Goal: Task Accomplishment & Management: Use online tool/utility

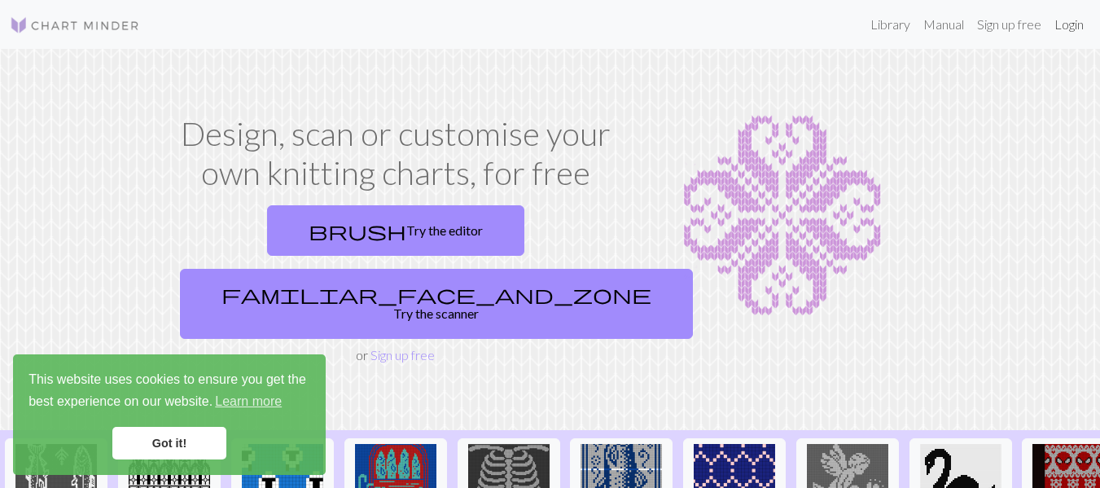
click at [1071, 27] on link "Login" at bounding box center [1069, 24] width 42 height 33
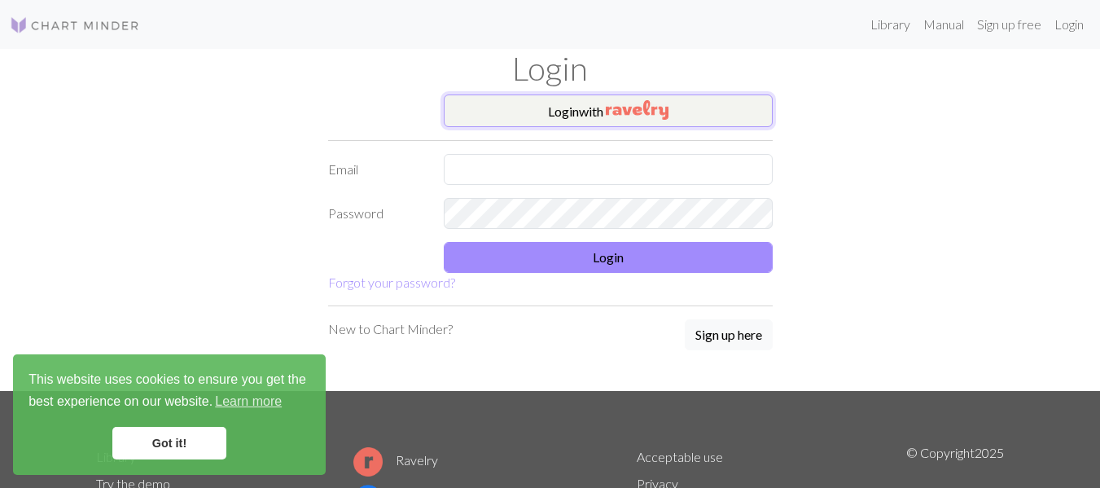
click at [621, 122] on button "Login with" at bounding box center [608, 110] width 329 height 33
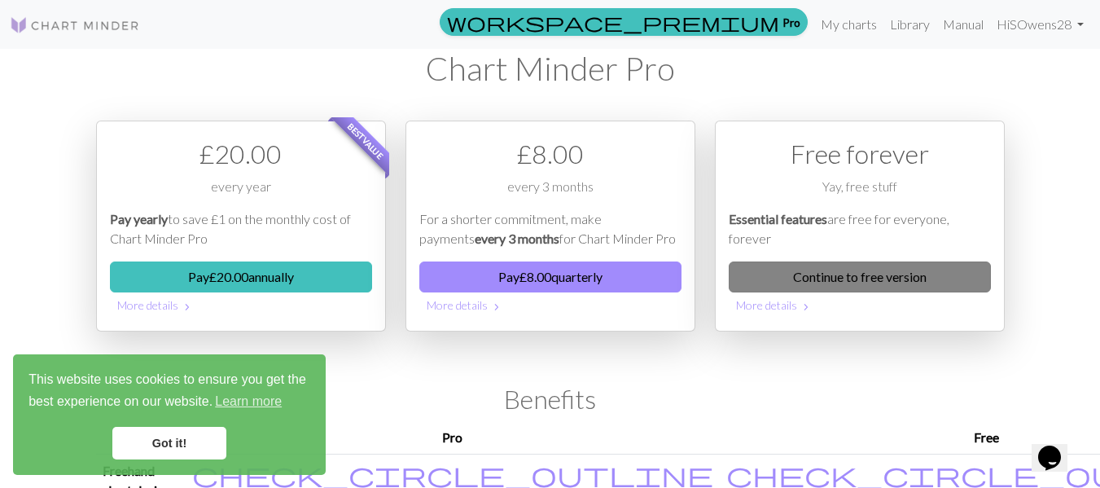
click at [903, 274] on link "Continue to free version" at bounding box center [860, 276] width 262 height 31
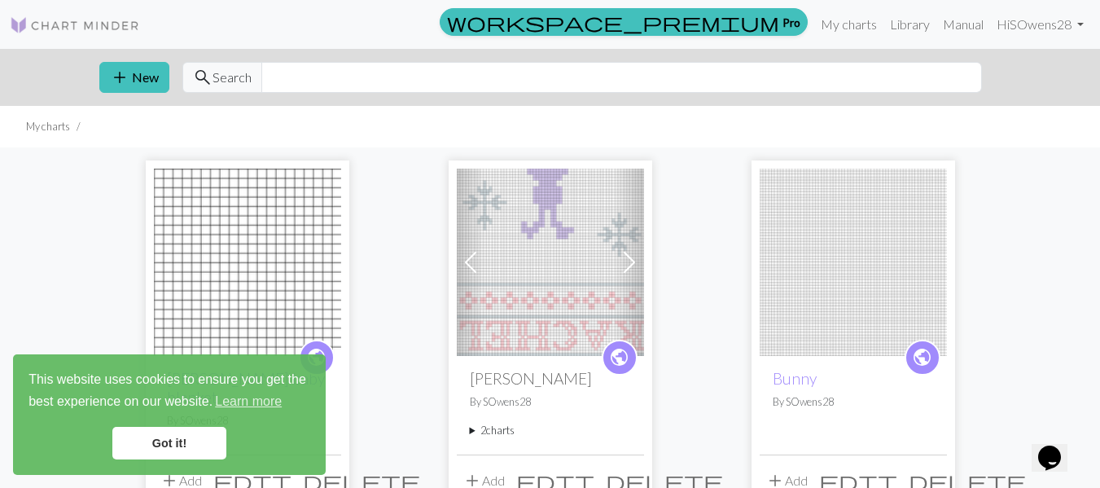
click at [164, 442] on link "Got it!" at bounding box center [169, 443] width 114 height 33
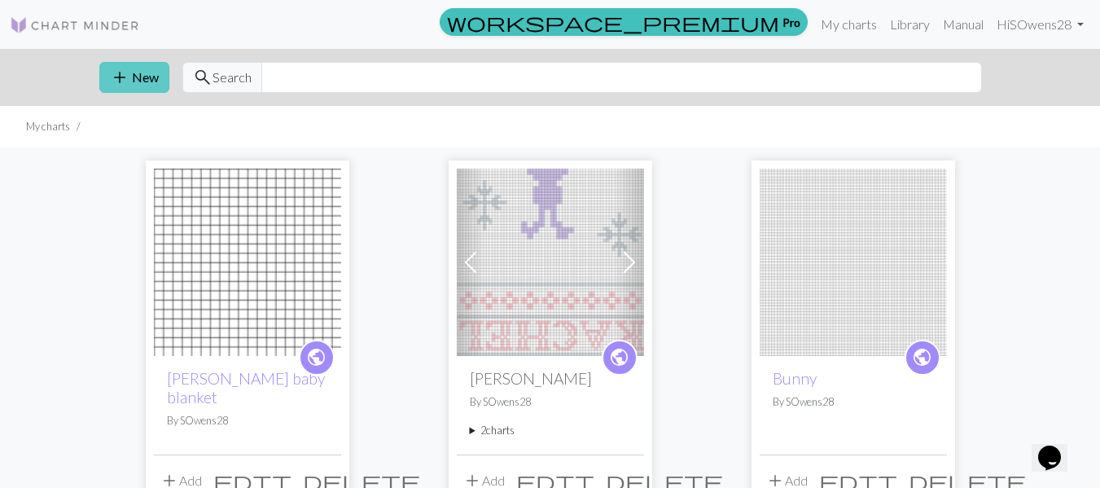
click at [103, 90] on button "add New" at bounding box center [134, 77] width 70 height 31
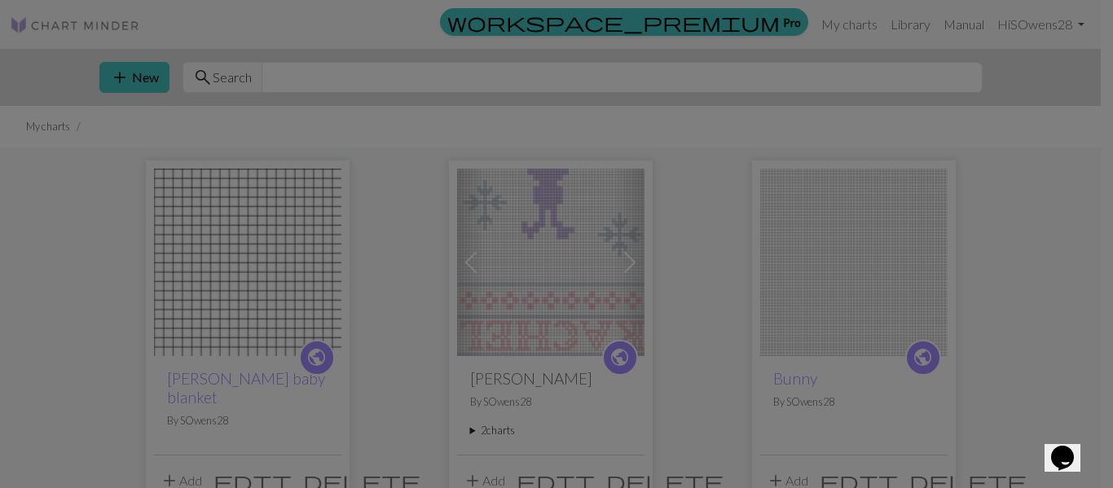
click at [110, 85] on div "Create a new chart Image to Chart Title Width 20 Height 20 Numbering Knit flat …" at bounding box center [556, 244] width 1113 height 488
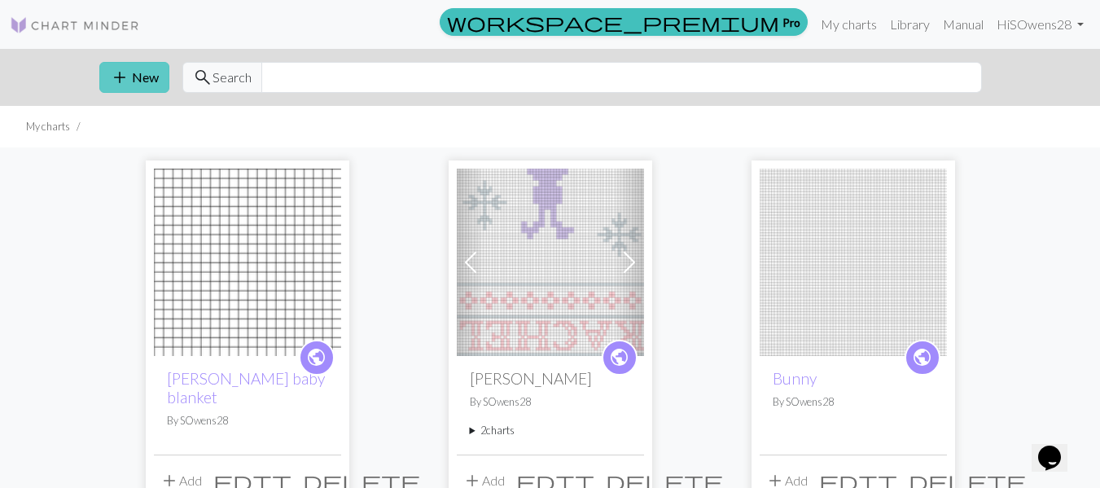
click at [124, 72] on span "add" at bounding box center [120, 77] width 20 height 23
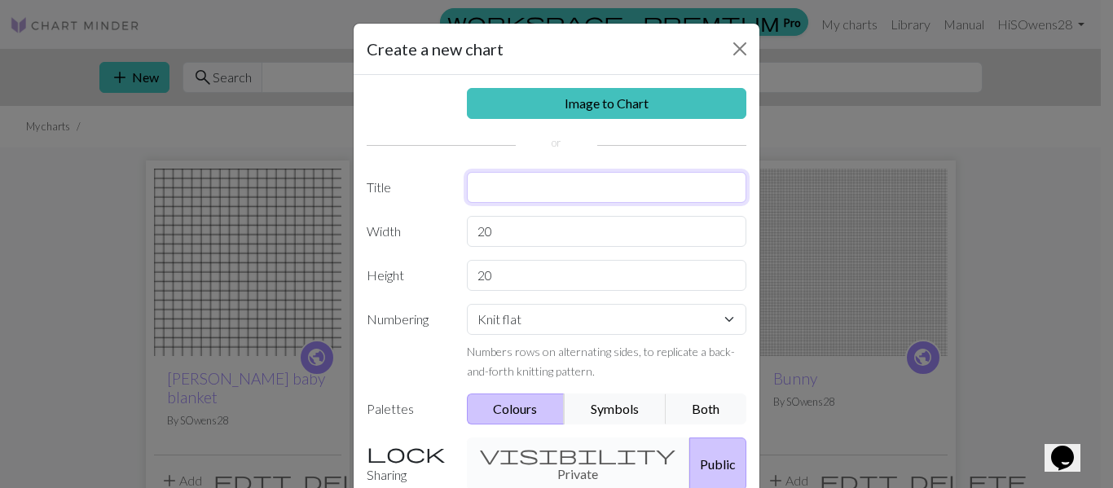
click at [544, 187] on input "text" at bounding box center [607, 187] width 280 height 31
type input "moss moon squares"
click at [577, 323] on select "Knit flat Knit in the round Lace knitting Cross stitch" at bounding box center [607, 319] width 280 height 31
select select "round"
click at [467, 304] on select "Knit flat Knit in the round Lace knitting Cross stitch" at bounding box center [607, 319] width 280 height 31
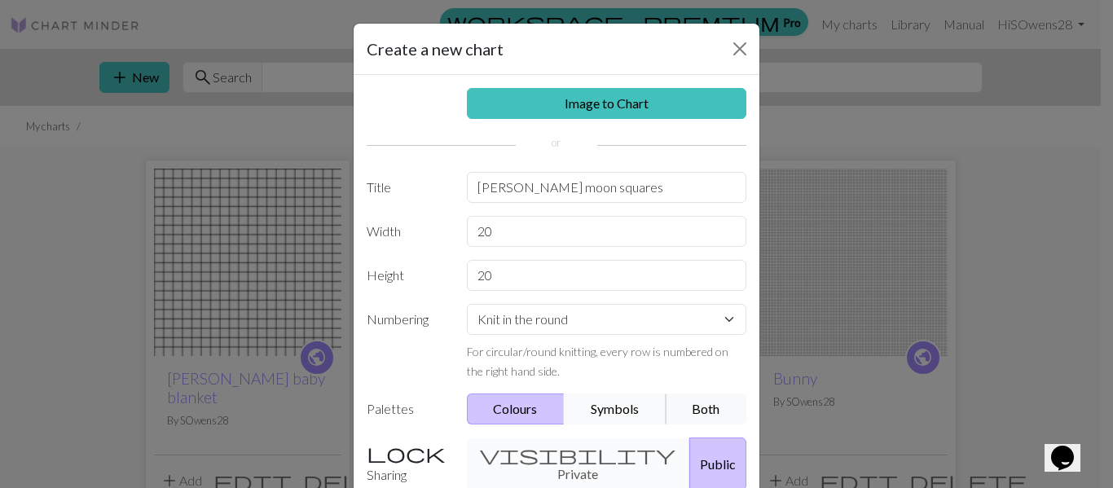
click at [620, 411] on button "Symbols" at bounding box center [615, 408] width 103 height 31
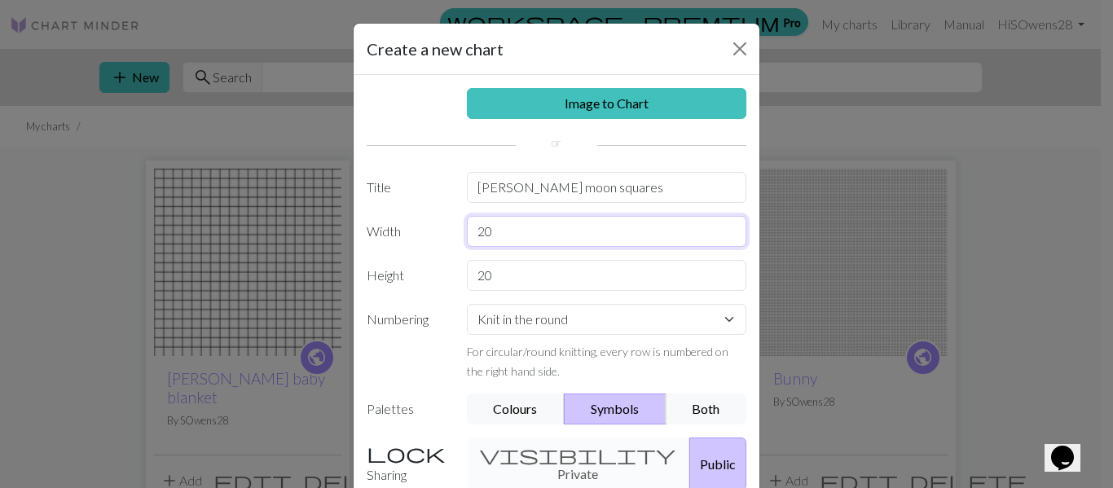
drag, startPoint x: 518, startPoint y: 235, endPoint x: 472, endPoint y: 247, distance: 47.8
click at [472, 247] on div "Image to Chart Title moss moon squares Width 20 Height 20 Numbering Knit flat K…" at bounding box center [556, 338] width 406 height 526
click at [457, 219] on div "20" at bounding box center [607, 231] width 300 height 31
drag, startPoint x: 506, startPoint y: 237, endPoint x: 409, endPoint y: 243, distance: 97.1
click at [409, 243] on div "Width 20" at bounding box center [556, 231] width 399 height 31
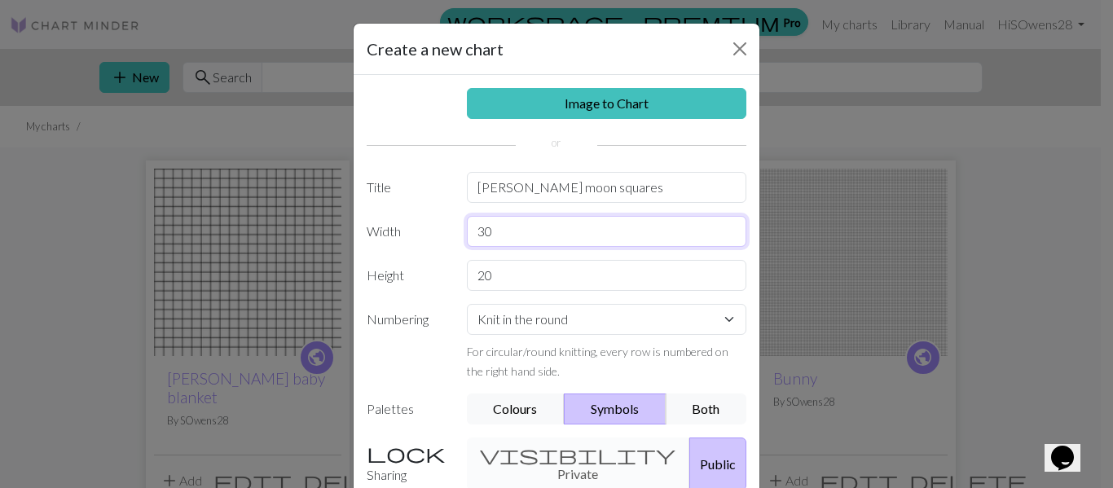
type input "30"
click at [486, 274] on input "20" at bounding box center [607, 275] width 280 height 31
drag, startPoint x: 486, startPoint y: 274, endPoint x: 457, endPoint y: 275, distance: 29.3
click at [457, 275] on div "20" at bounding box center [607, 275] width 300 height 31
type input "30"
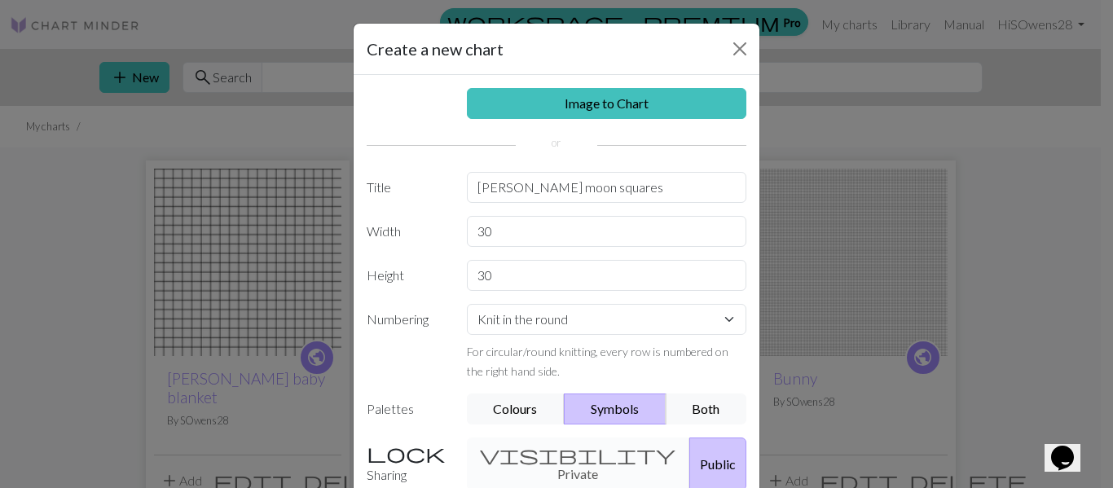
click at [564, 455] on div "visibility Private Public" at bounding box center [607, 463] width 300 height 53
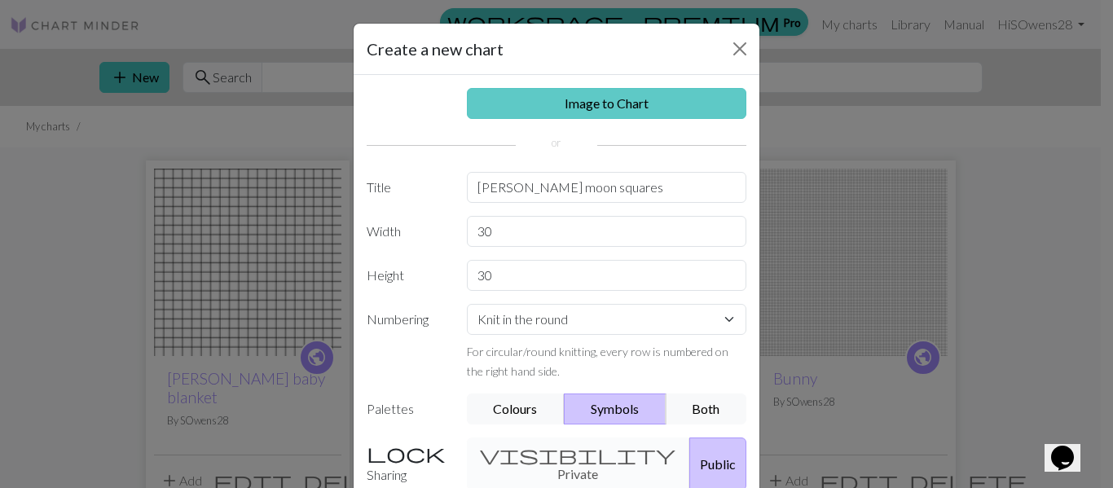
click at [717, 112] on link "Image to Chart" at bounding box center [607, 103] width 280 height 31
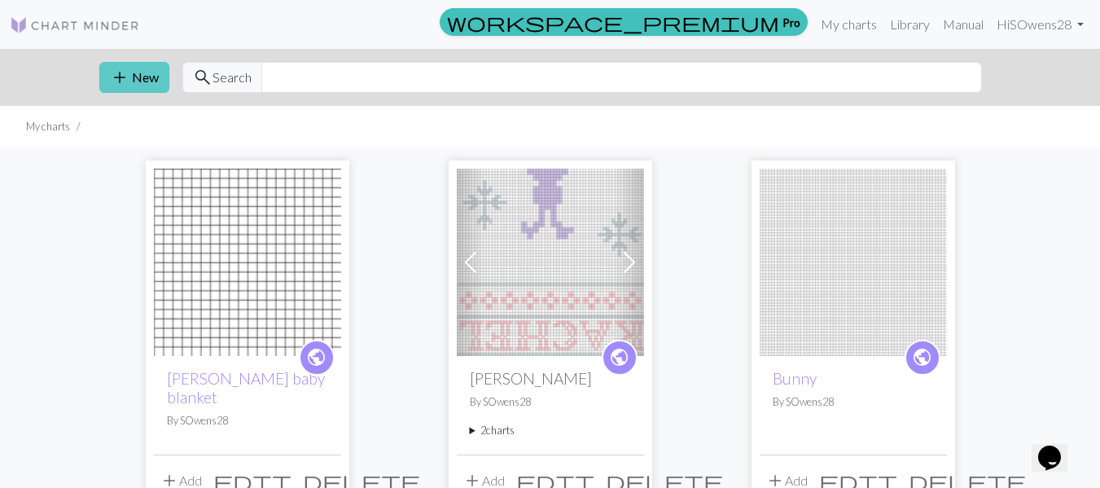
click at [121, 78] on span "add" at bounding box center [120, 77] width 20 height 23
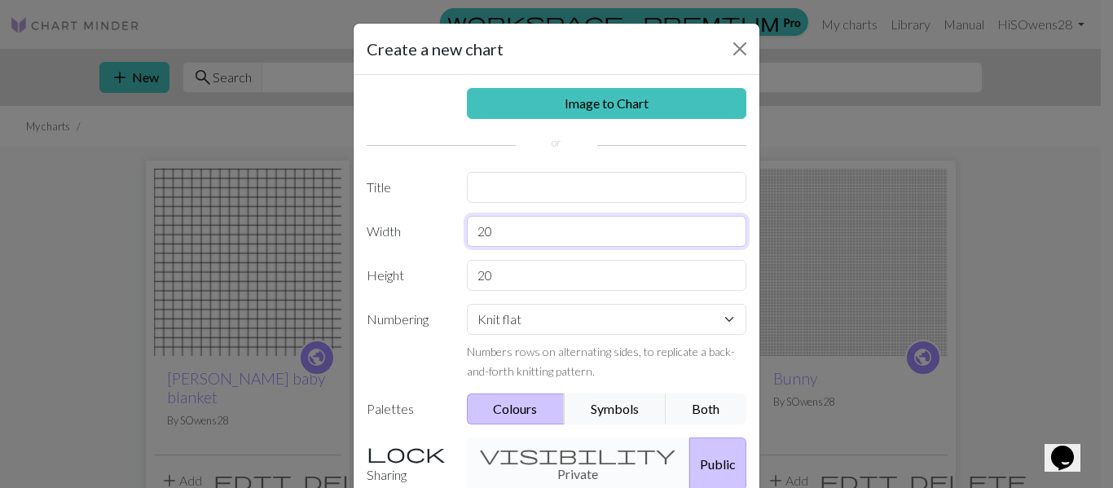
click at [479, 233] on input "20" at bounding box center [607, 231] width 280 height 31
type input "30"
click at [477, 274] on input "20" at bounding box center [607, 275] width 280 height 31
type input "30"
click at [528, 316] on select "Knit flat Knit in the round Lace knitting Cross stitch" at bounding box center [607, 319] width 280 height 31
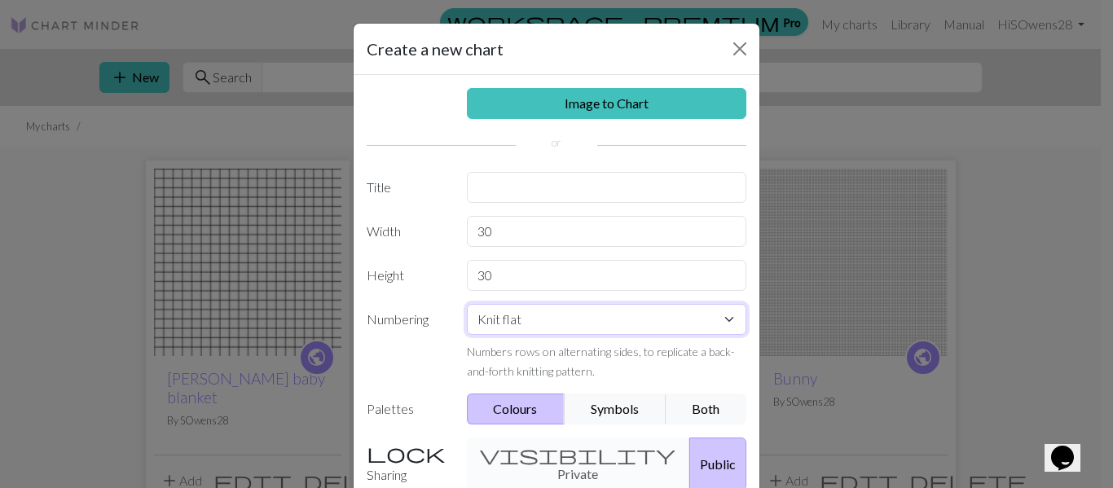
select select "round"
click at [467, 304] on select "Knit flat Knit in the round Lace knitting Cross stitch" at bounding box center [607, 319] width 280 height 31
click at [511, 192] on input "text" at bounding box center [607, 187] width 280 height 31
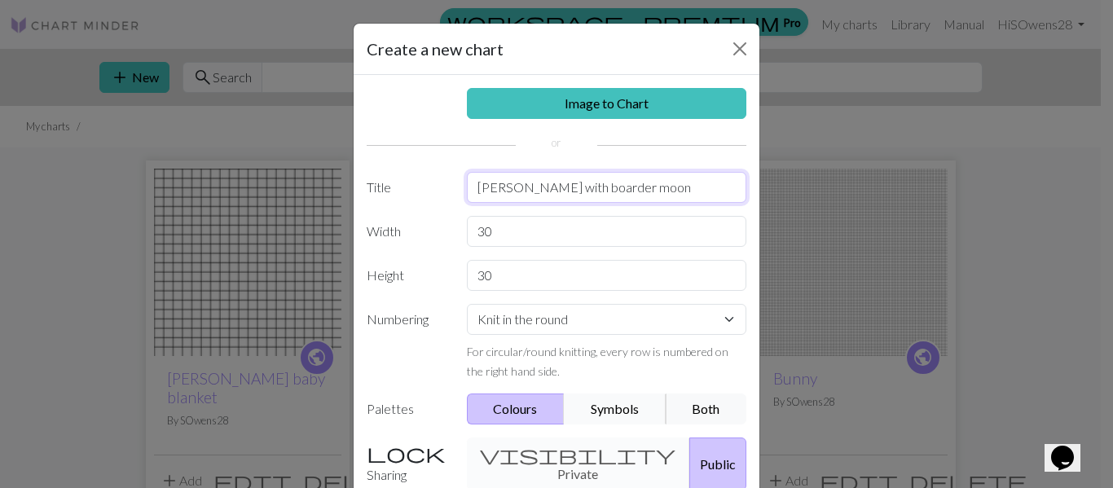
type input "[PERSON_NAME] with boarder moon"
click at [639, 412] on button "Symbols" at bounding box center [615, 408] width 103 height 31
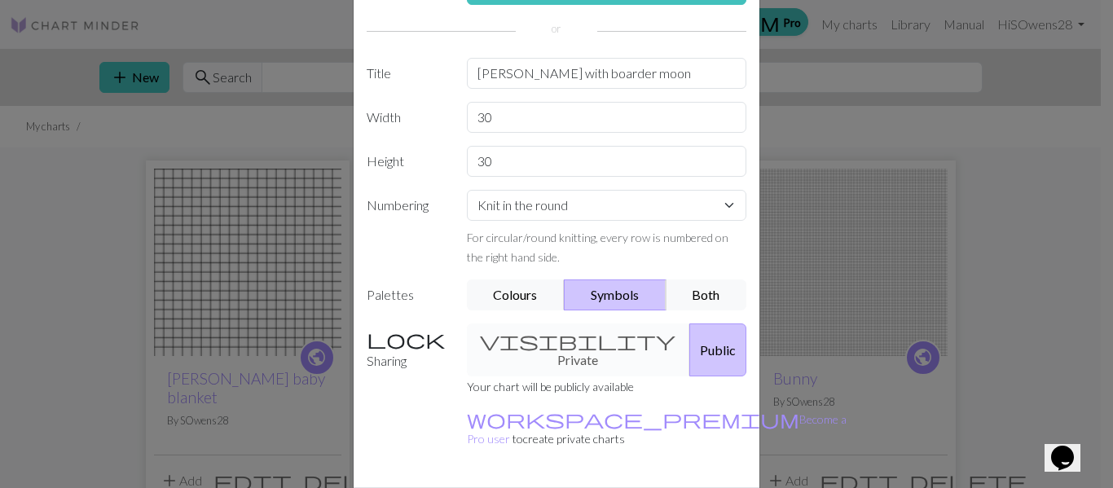
scroll to position [156, 0]
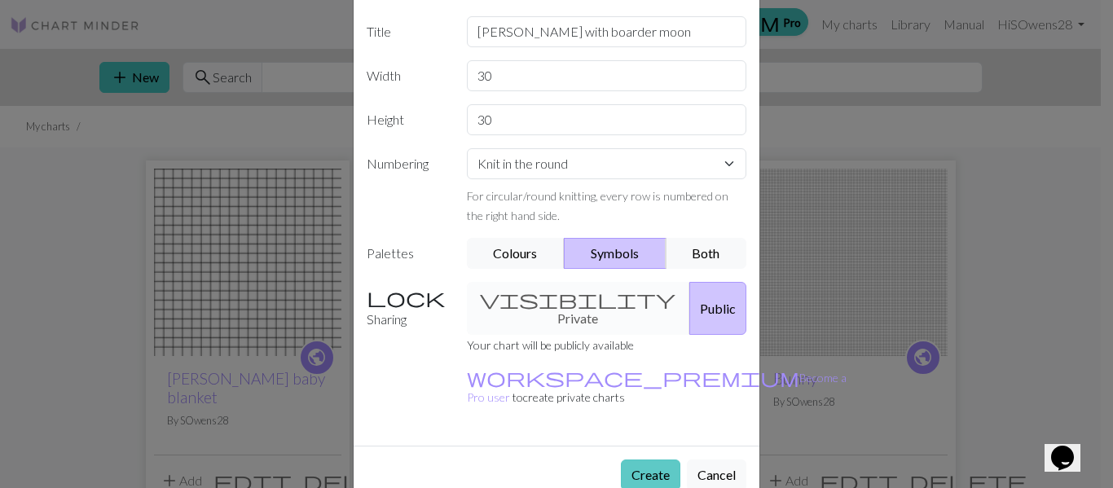
click at [651, 459] on button "Create" at bounding box center [650, 474] width 59 height 31
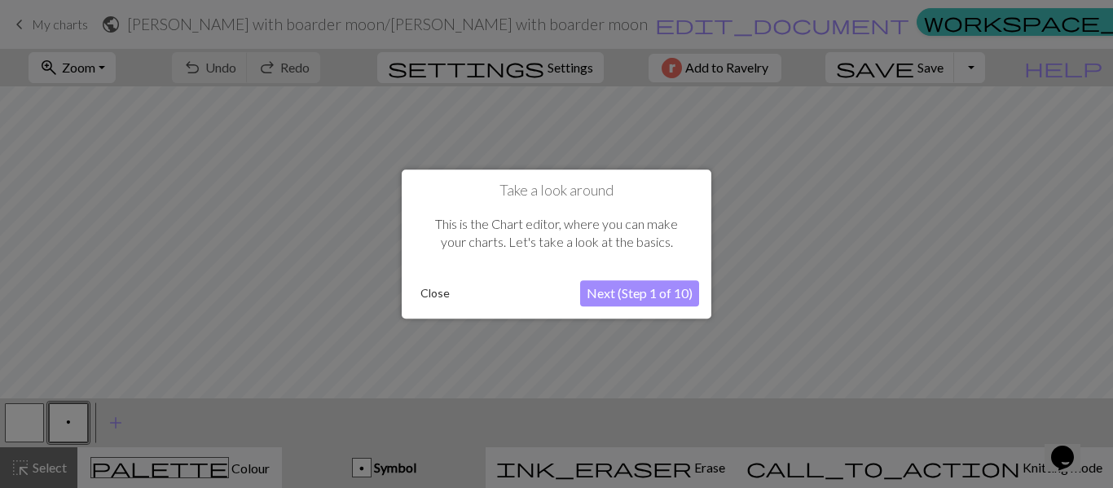
click at [449, 293] on button "Close" at bounding box center [435, 293] width 42 height 24
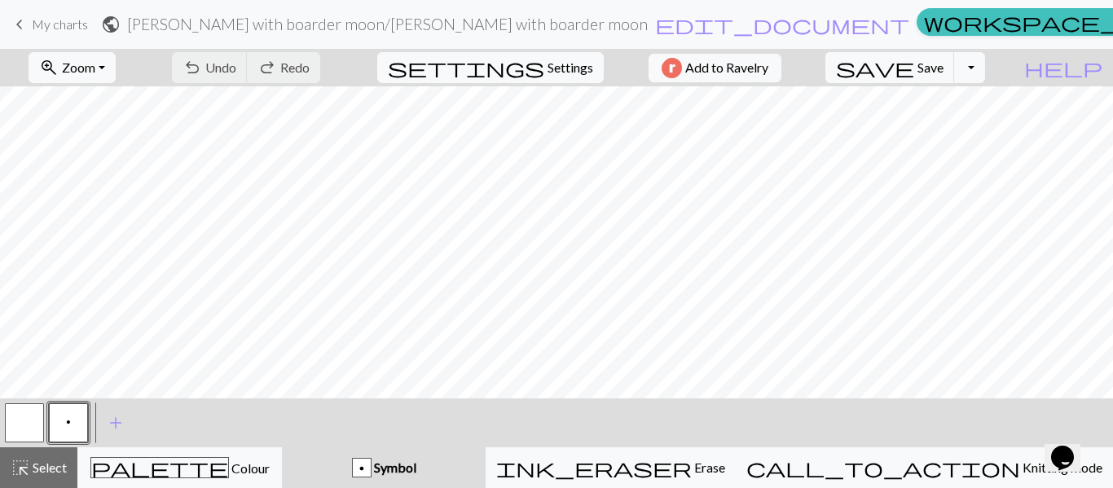
click at [82, 420] on button "p" at bounding box center [68, 422] width 39 height 39
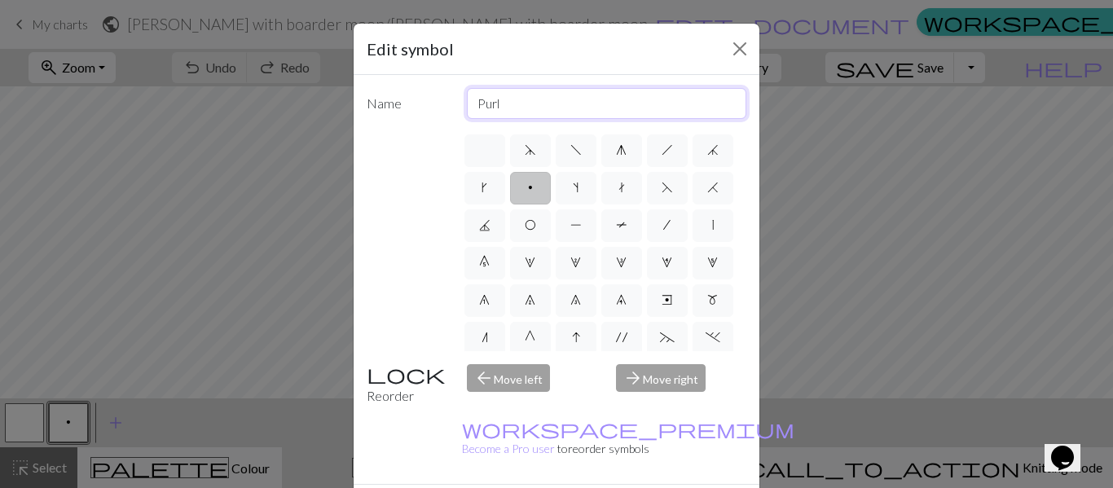
drag, startPoint x: 512, startPoint y: 98, endPoint x: 472, endPoint y: 114, distance: 43.1
click at [472, 114] on input "Purl" at bounding box center [607, 103] width 280 height 31
click at [455, 119] on div "Name Purl d f g h j k p s t F H J O P T / | 0 1 2 3 4 5 6 7 8 9 e m n G I ' ~ .…" at bounding box center [556, 279] width 406 height 409
click at [482, 166] on label at bounding box center [484, 150] width 41 height 33
click at [485, 151] on input "radio" at bounding box center [490, 145] width 11 height 11
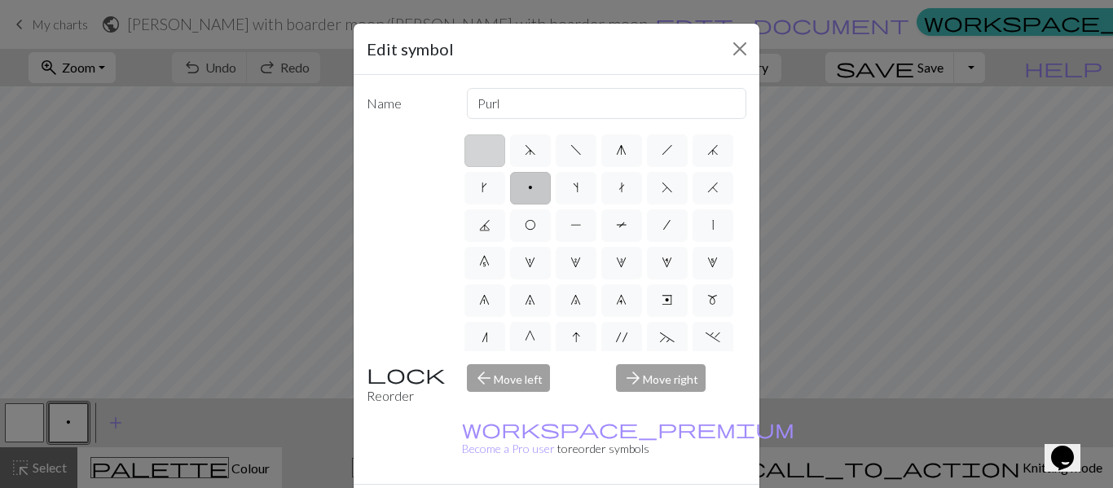
radio input "true"
type input "Knit"
click at [516, 162] on label "d" at bounding box center [530, 150] width 41 height 33
click at [525, 151] on input "d" at bounding box center [530, 145] width 11 height 11
radio input "true"
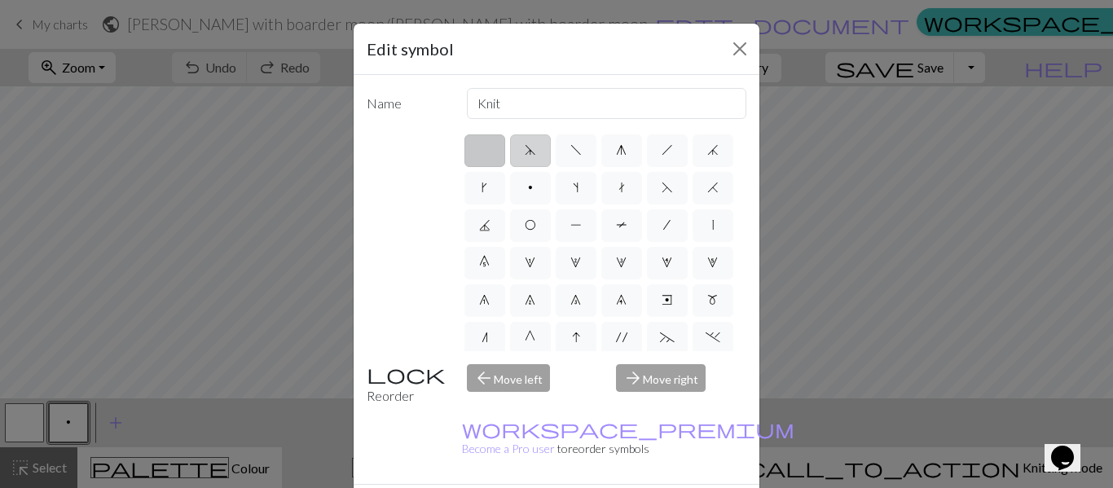
type input "sk2p"
click at [560, 154] on label "f" at bounding box center [575, 150] width 41 height 33
click at [570, 151] on input "f" at bounding box center [575, 145] width 11 height 11
radio input "true"
type input "left leaning decrease"
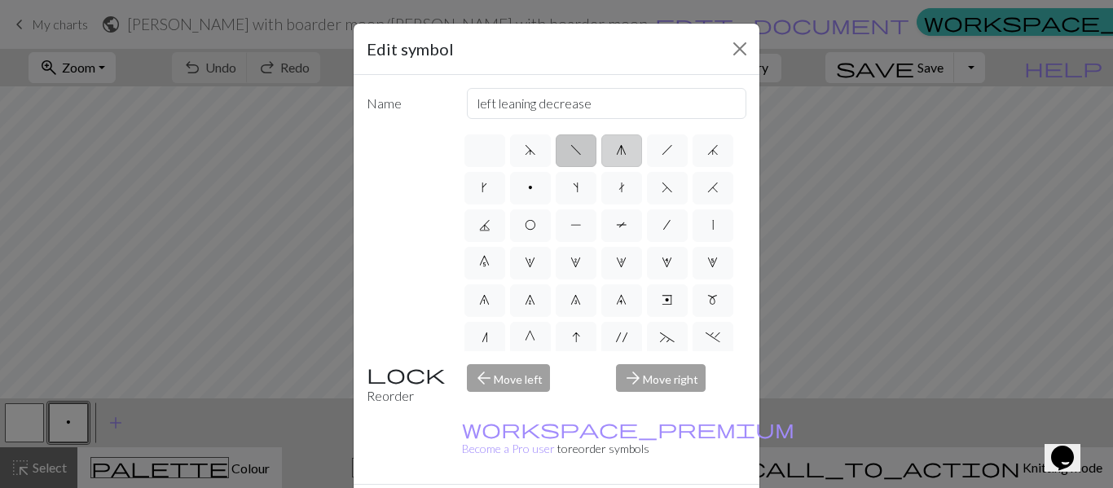
click at [622, 153] on label "g" at bounding box center [621, 150] width 41 height 33
click at [622, 151] on input "g" at bounding box center [621, 145] width 11 height 11
radio input "true"
type input "sk2p"
click at [661, 150] on span "h" at bounding box center [666, 149] width 11 height 13
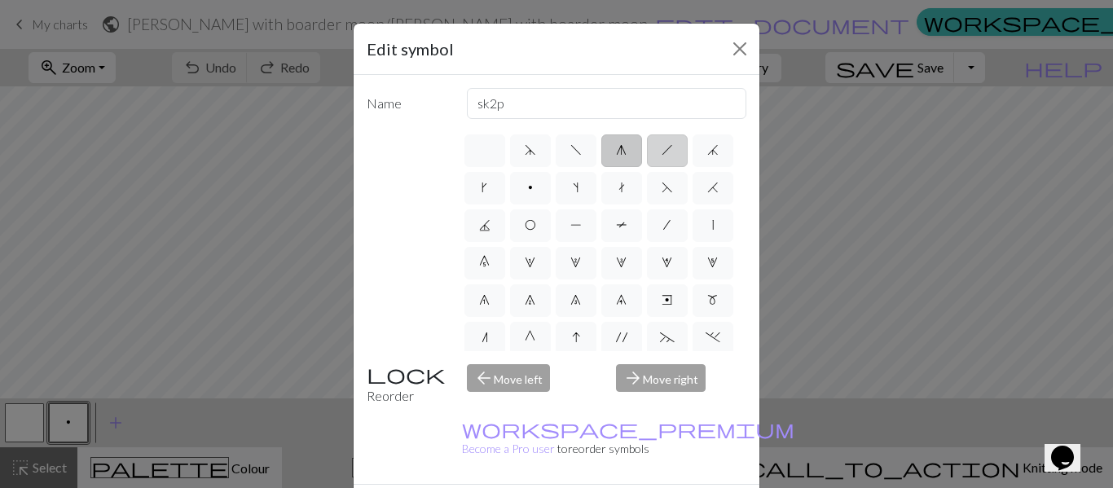
click at [661, 150] on input "h" at bounding box center [666, 145] width 11 height 11
radio input "true"
type input "right leaning decrease"
click at [738, 45] on button "Close" at bounding box center [740, 49] width 26 height 26
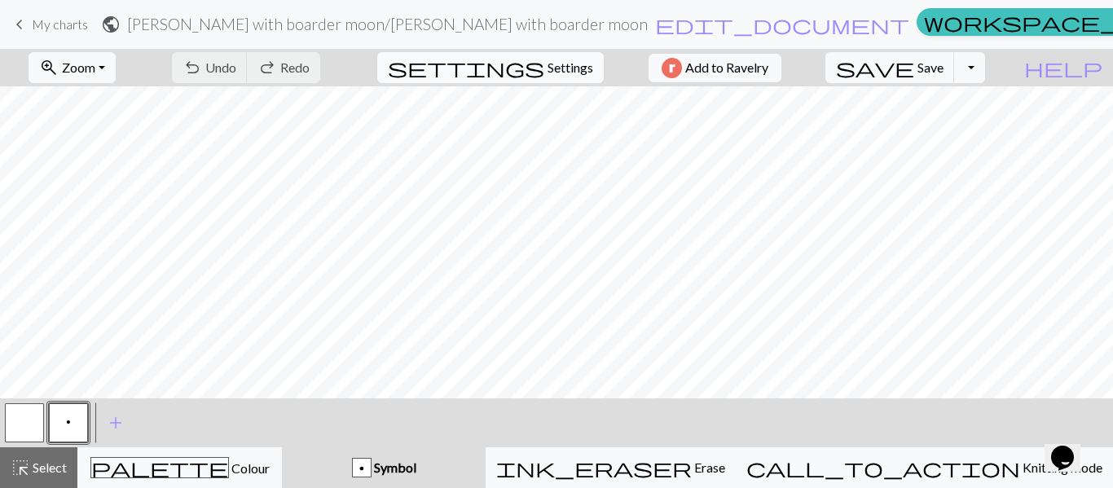
click at [551, 59] on span "Settings" at bounding box center [570, 68] width 46 height 20
select select "aran"
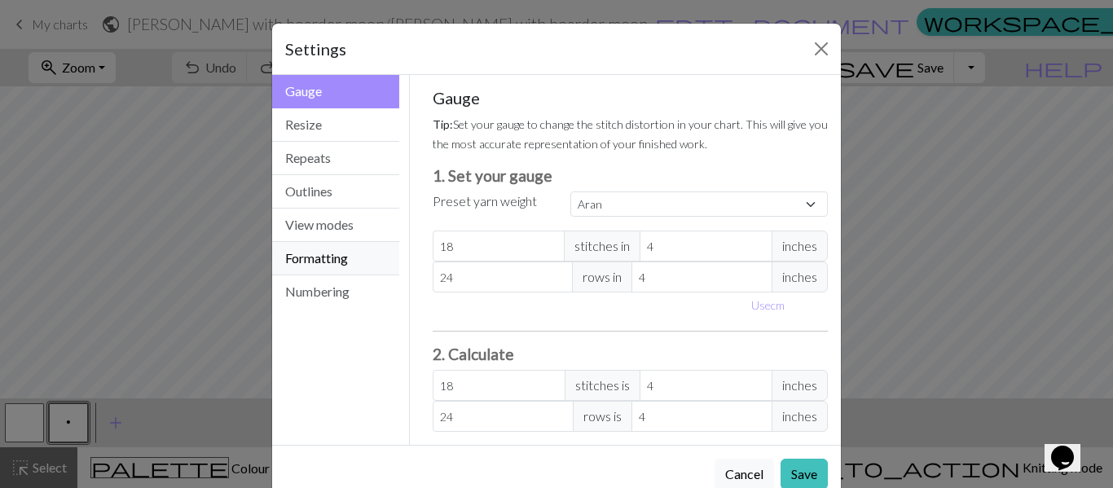
click at [339, 260] on button "Formatting" at bounding box center [335, 258] width 127 height 33
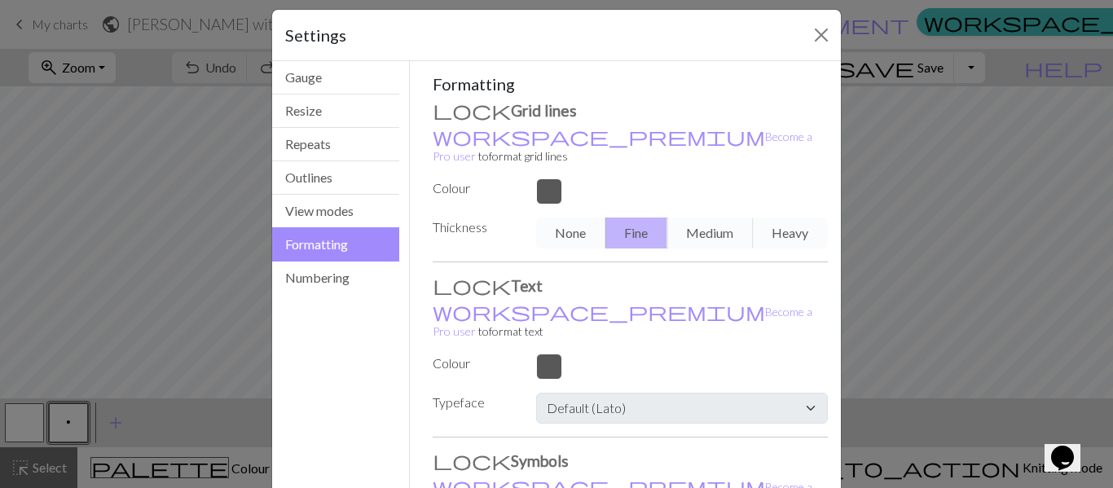
scroll to position [11, 0]
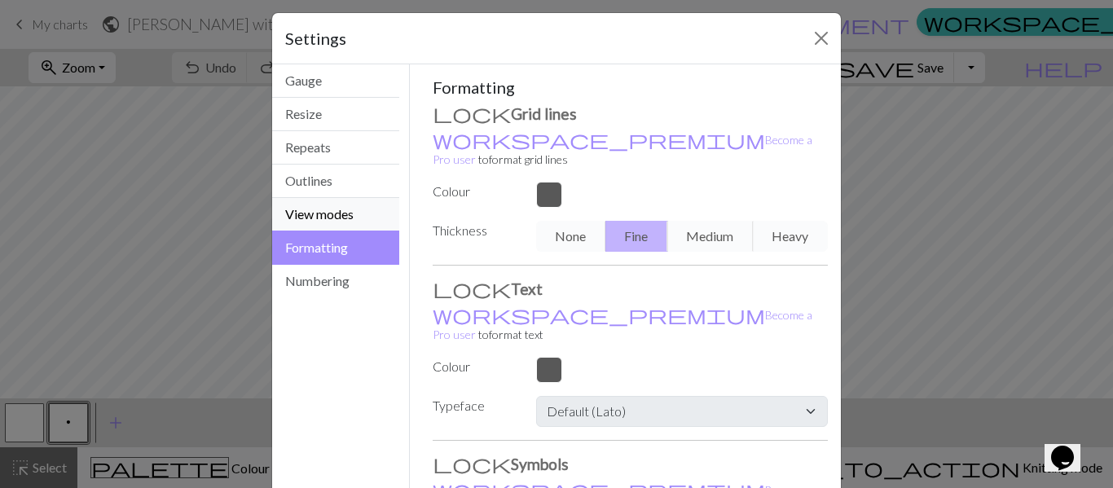
click at [323, 209] on button "View modes" at bounding box center [335, 214] width 127 height 33
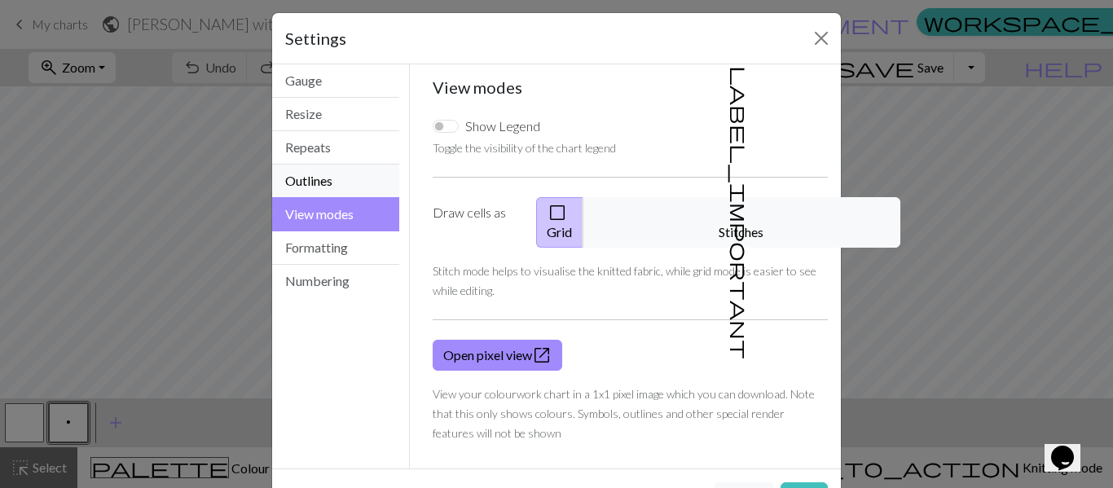
click at [327, 178] on button "Outlines" at bounding box center [335, 181] width 127 height 33
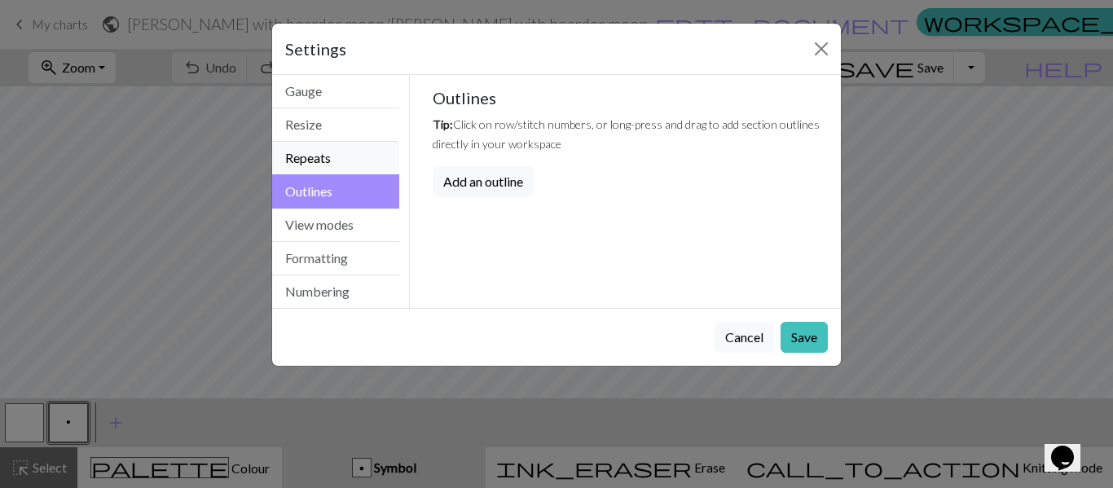
click at [329, 156] on button "Repeats" at bounding box center [335, 158] width 127 height 33
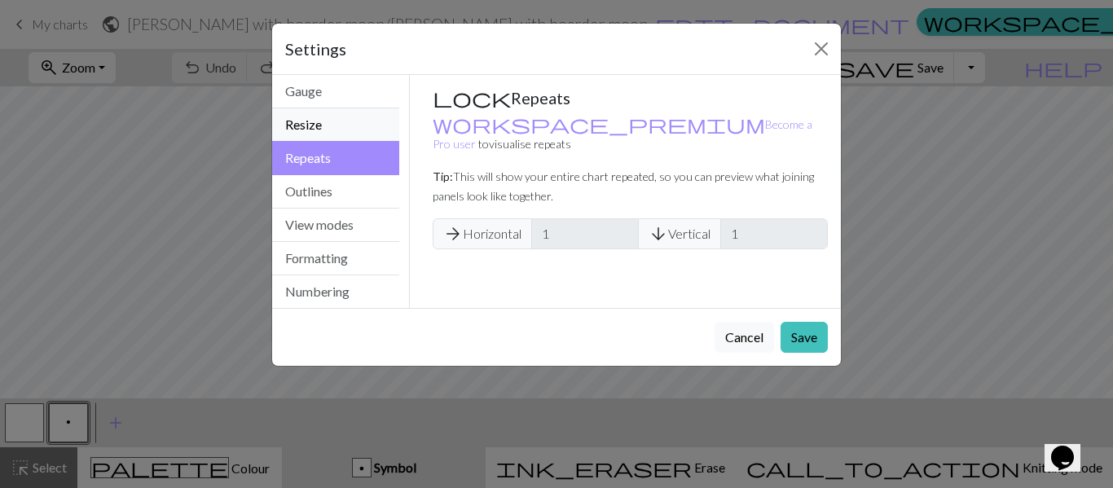
click at [341, 124] on button "Resize" at bounding box center [335, 124] width 127 height 33
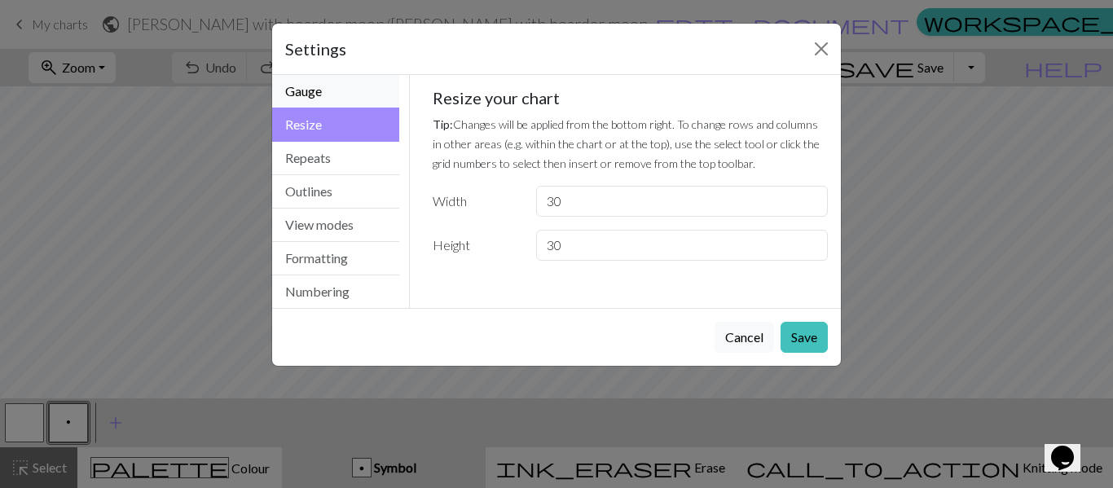
click at [330, 92] on button "Gauge" at bounding box center [335, 91] width 127 height 33
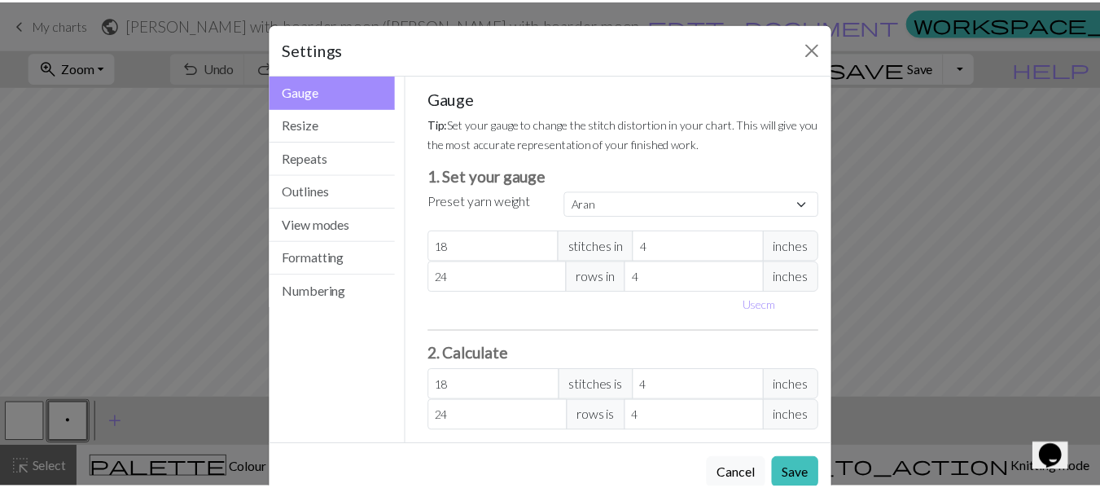
scroll to position [38, 0]
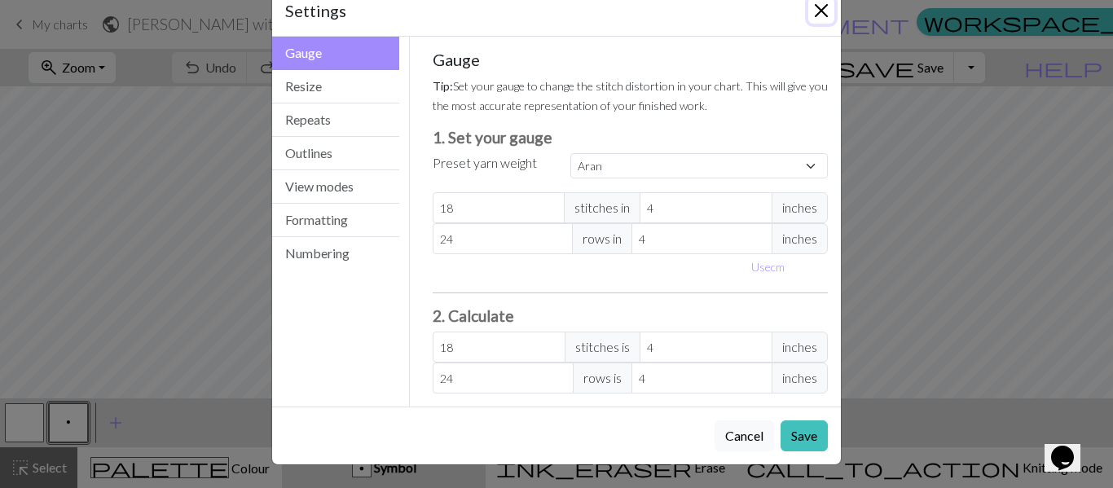
click at [819, 17] on button "Close" at bounding box center [821, 11] width 26 height 26
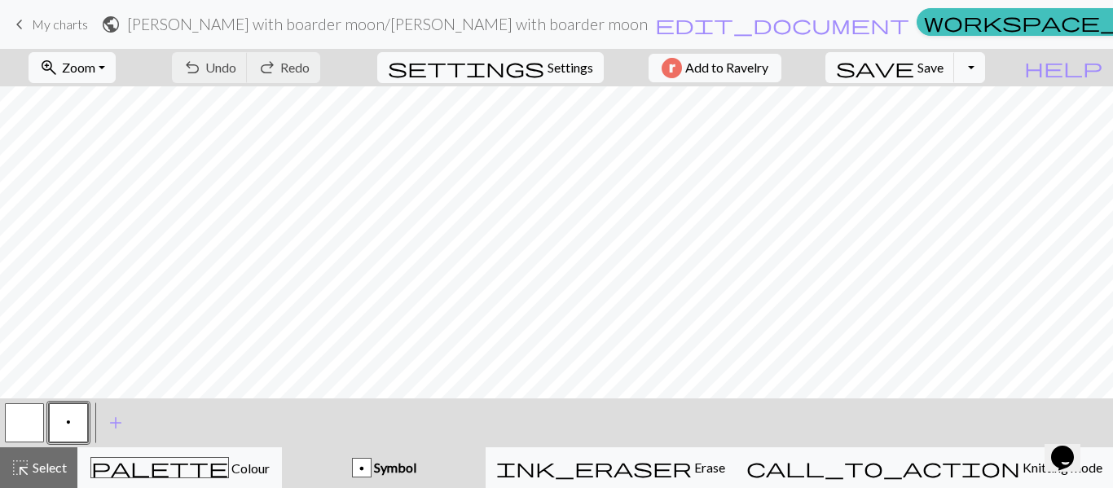
click at [58, 425] on button "p" at bounding box center [68, 422] width 39 height 39
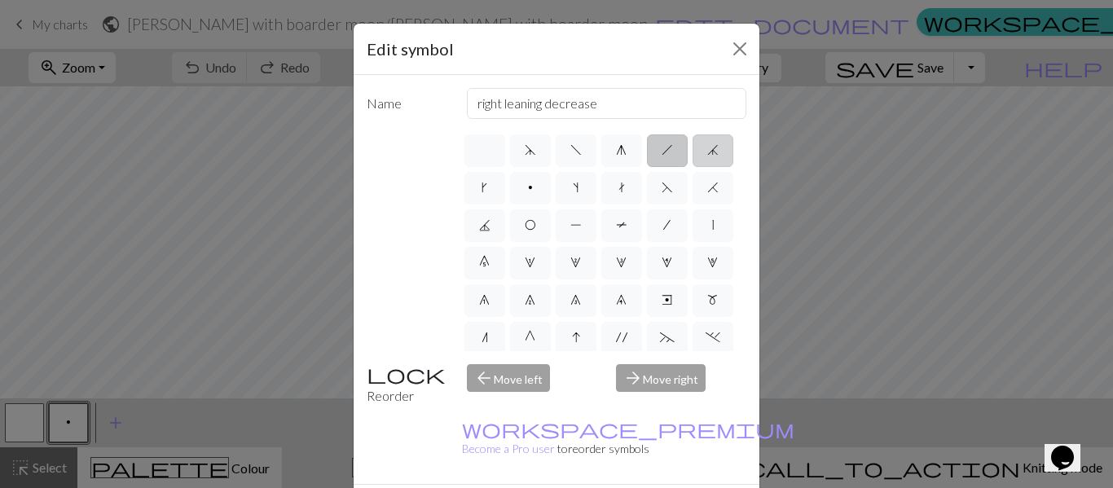
click at [707, 156] on span "j" at bounding box center [712, 149] width 11 height 13
click at [707, 151] on input "j" at bounding box center [712, 145] width 11 height 11
radio input "true"
type input "k3tog"
click at [505, 181] on label "k" at bounding box center [484, 188] width 41 height 33
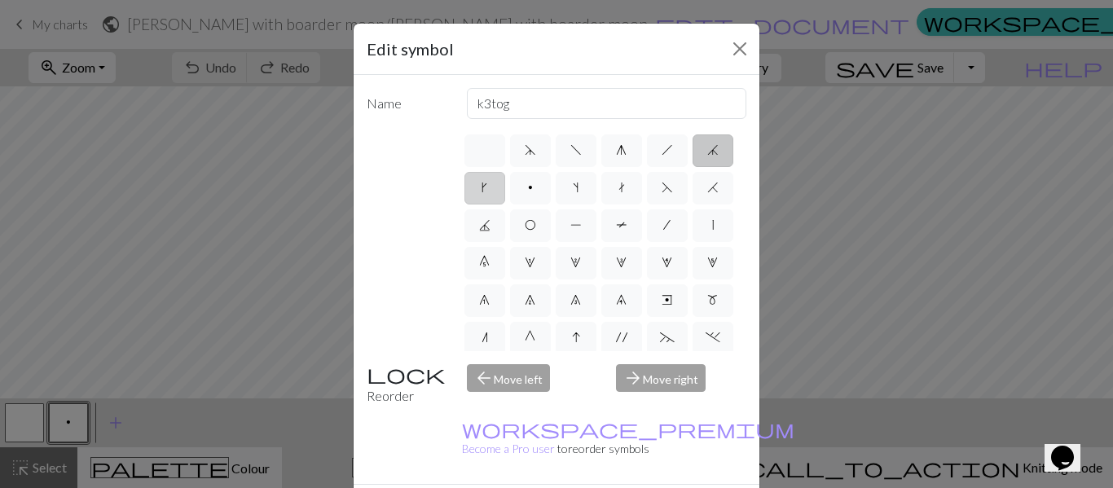
click at [492, 181] on input "k" at bounding box center [486, 183] width 11 height 11
radio input "true"
type input "right leaning increase"
click at [551, 187] on label "p" at bounding box center [530, 188] width 41 height 33
click at [538, 187] on input "p" at bounding box center [533, 183] width 11 height 11
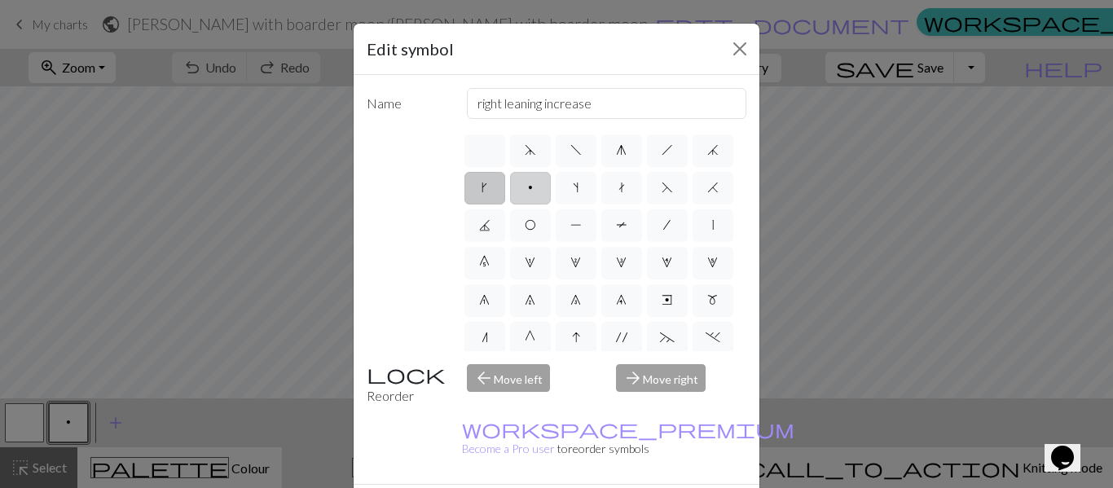
radio input "true"
type input "purl"
click at [596, 188] on label "s" at bounding box center [575, 188] width 41 height 33
click at [583, 188] on input "s" at bounding box center [578, 183] width 11 height 11
radio input "true"
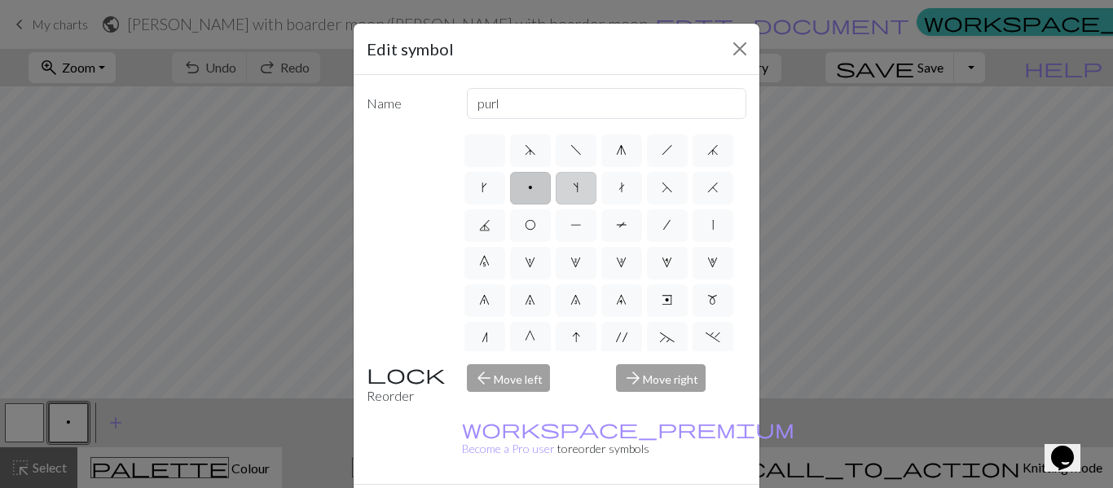
type input "increase one left leaning"
click at [642, 190] on label "t" at bounding box center [621, 188] width 41 height 33
click at [629, 188] on input "t" at bounding box center [623, 183] width 11 height 11
radio input "true"
type input "ktbl"
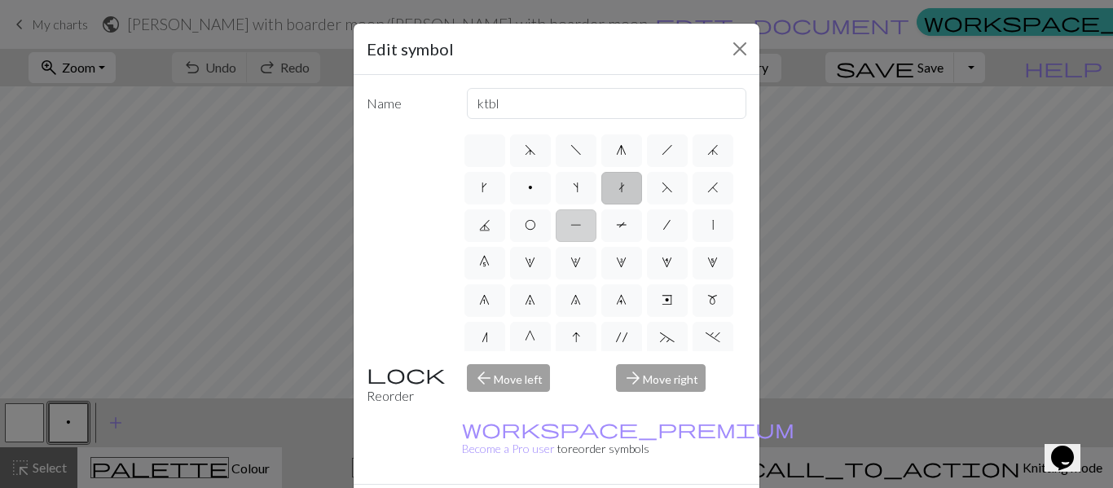
click at [596, 227] on label "P" at bounding box center [575, 225] width 41 height 33
click at [581, 226] on input "P" at bounding box center [575, 220] width 11 height 11
radio input "true"
type input "purl"
click at [536, 226] on span "O" at bounding box center [530, 224] width 11 height 13
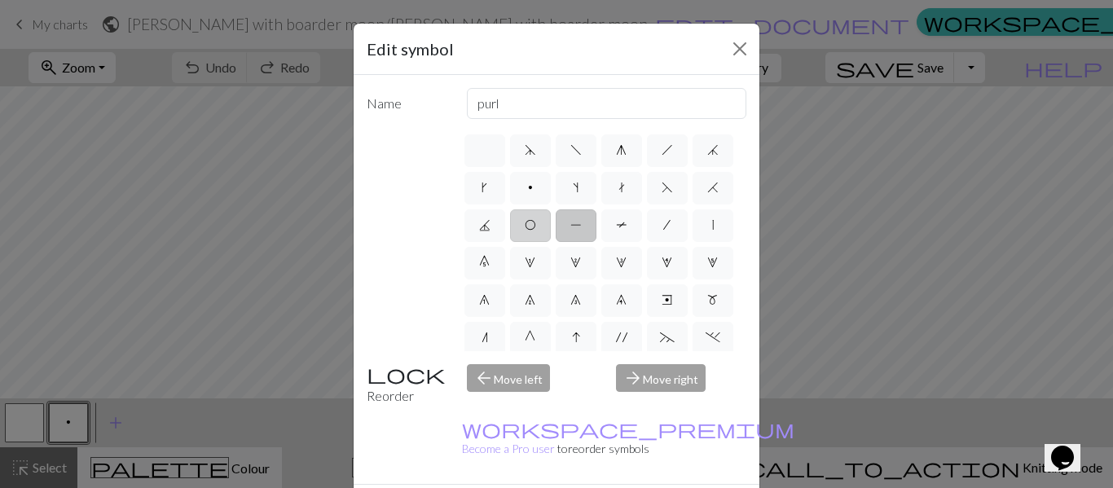
click at [535, 226] on input "O" at bounding box center [530, 220] width 11 height 11
radio input "true"
type input "yo"
click at [505, 232] on label "J" at bounding box center [484, 225] width 41 height 33
click at [490, 226] on input "J" at bounding box center [484, 220] width 11 height 11
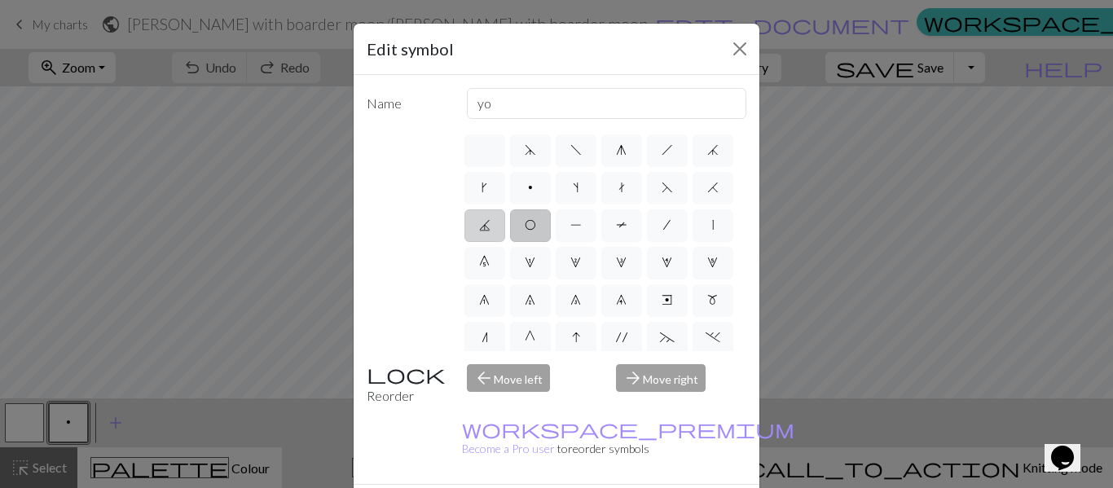
radio input "true"
type input "p3tog"
click at [692, 204] on label "H" at bounding box center [712, 188] width 41 height 33
click at [707, 188] on input "H" at bounding box center [712, 183] width 11 height 11
radio input "true"
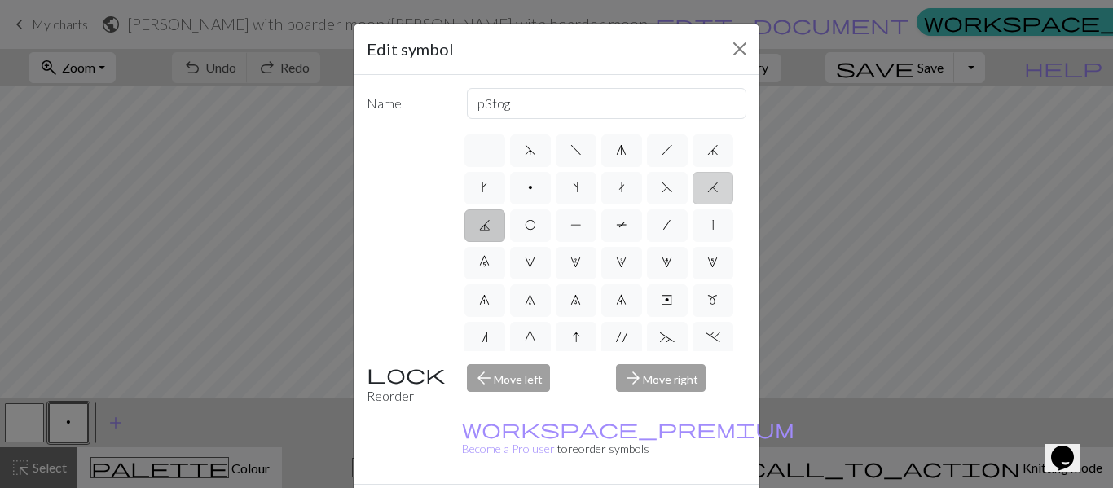
type input "k2tog"
click at [661, 194] on span "F" at bounding box center [666, 187] width 11 height 13
click at [661, 188] on input "F" at bounding box center [666, 183] width 11 height 11
radio input "true"
type input "ssk"
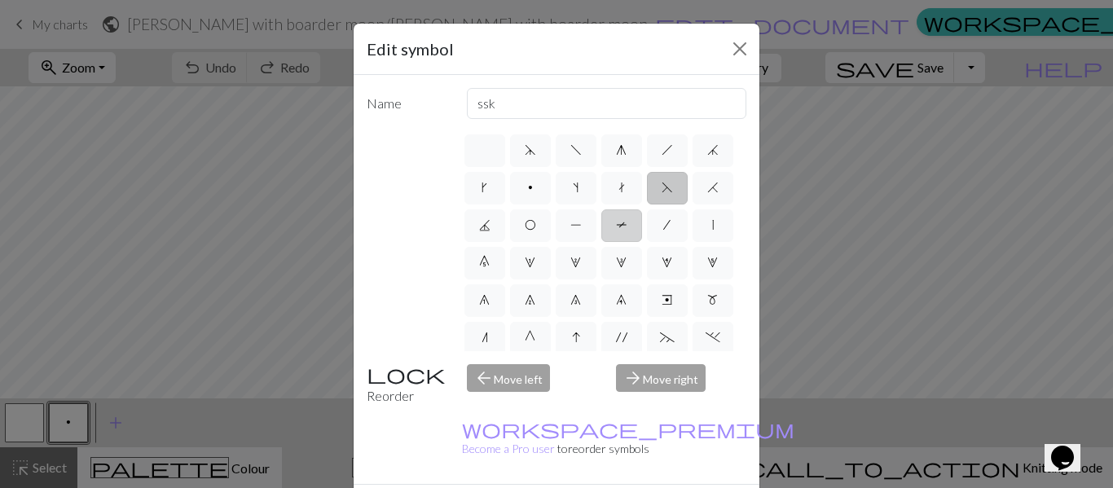
click at [601, 242] on label "T" at bounding box center [621, 225] width 41 height 33
click at [616, 226] on input "T" at bounding box center [621, 220] width 11 height 11
radio input "true"
type input "ptbl"
click at [647, 242] on label "/" at bounding box center [667, 225] width 41 height 33
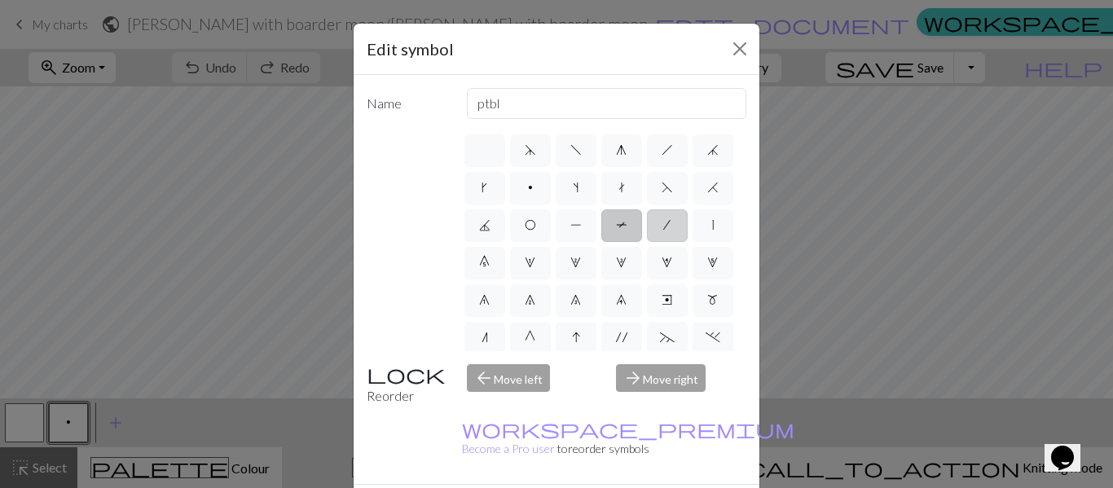
click at [663, 226] on input "/" at bounding box center [668, 220] width 11 height 11
radio input "true"
type input "right leaning decrease"
click at [692, 242] on label "|" at bounding box center [712, 225] width 41 height 33
click at [712, 226] on input "|" at bounding box center [717, 220] width 11 height 11
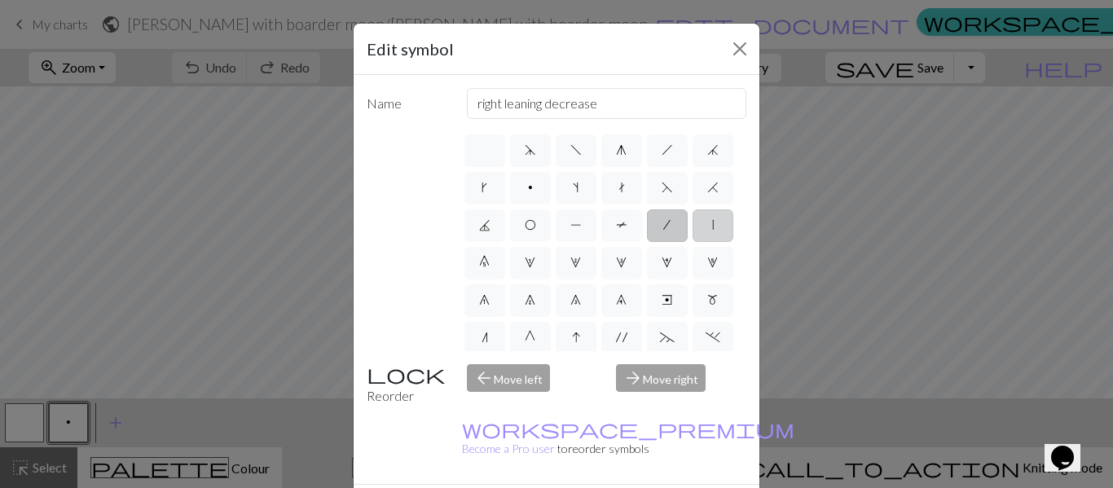
radio input "true"
type input "slip stitch"
click at [490, 259] on span "0" at bounding box center [484, 262] width 11 height 13
click at [490, 259] on input "0" at bounding box center [484, 257] width 11 height 11
radio input "true"
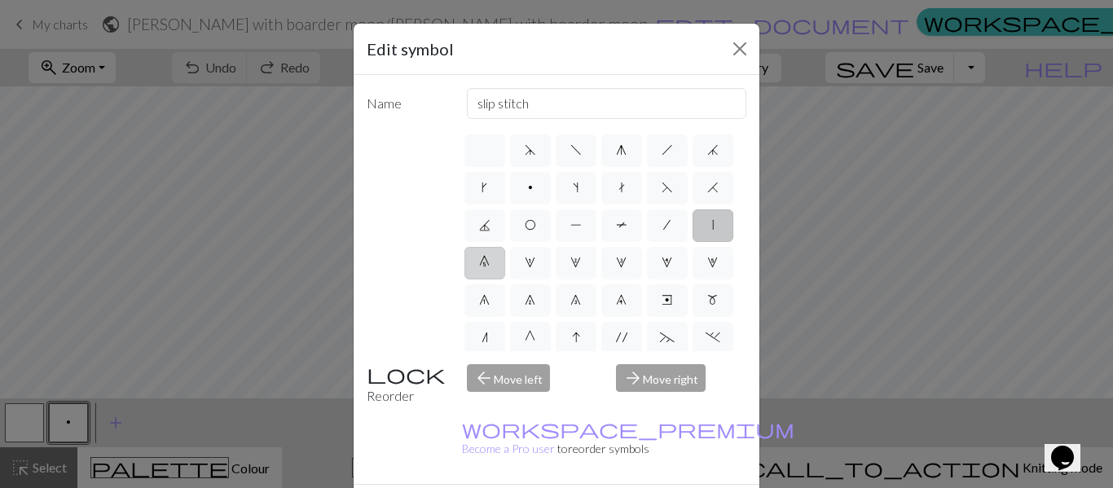
type input "decrease 5"
click at [551, 256] on label "1" at bounding box center [530, 263] width 41 height 33
click at [535, 256] on input "1" at bounding box center [530, 257] width 11 height 11
radio input "true"
type input "increase 1"
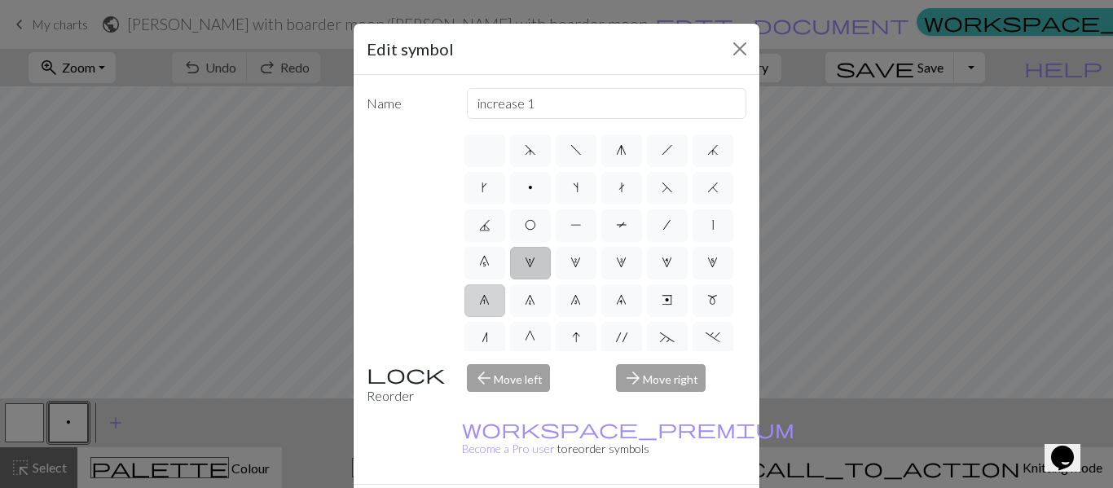
click at [505, 290] on label "6" at bounding box center [484, 300] width 41 height 33
click at [490, 290] on input "6" at bounding box center [484, 295] width 11 height 11
radio input "true"
type input "decrease 1"
click at [707, 269] on span "5" at bounding box center [712, 262] width 11 height 13
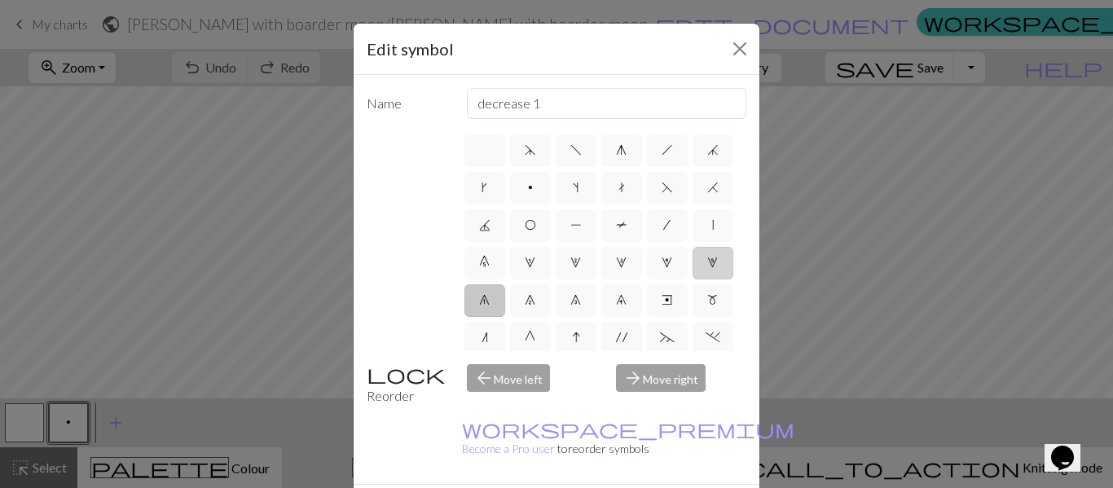
click at [707, 263] on input "5" at bounding box center [712, 257] width 11 height 11
radio input "true"
type input "increase 5"
click at [661, 269] on span "4" at bounding box center [666, 262] width 11 height 13
click at [661, 263] on input "4" at bounding box center [666, 257] width 11 height 11
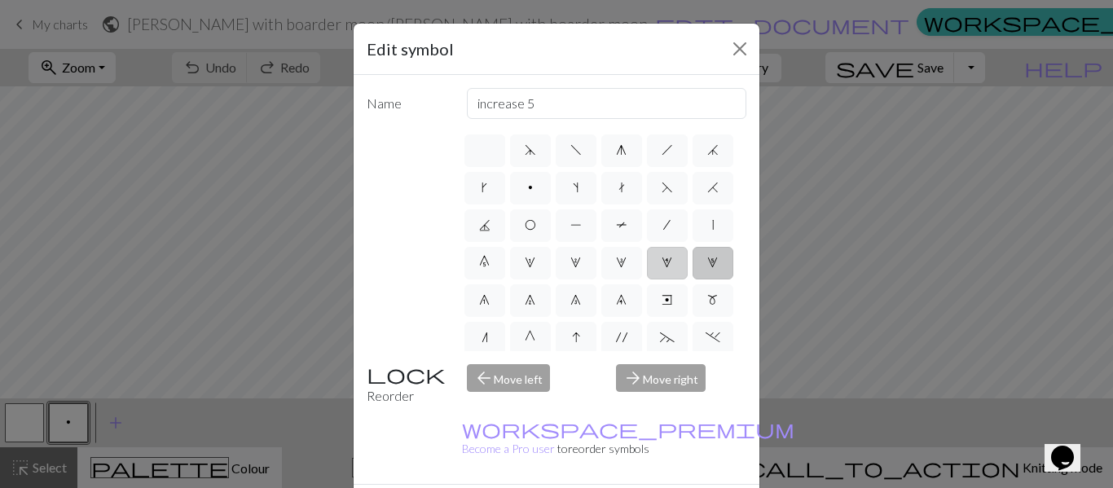
radio input "true"
type input "increase 4"
click at [601, 279] on label "3" at bounding box center [621, 263] width 41 height 33
click at [616, 263] on input "3" at bounding box center [621, 257] width 11 height 11
radio input "true"
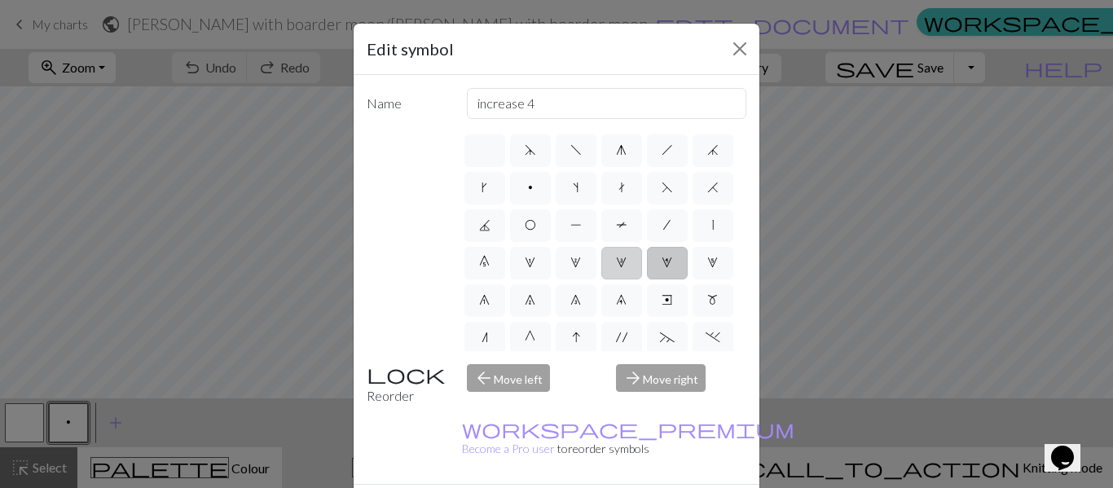
type input "increase 3"
click at [555, 279] on label "2" at bounding box center [575, 263] width 41 height 33
click at [570, 263] on input "2" at bounding box center [575, 257] width 11 height 11
radio input "true"
type input "increase 2"
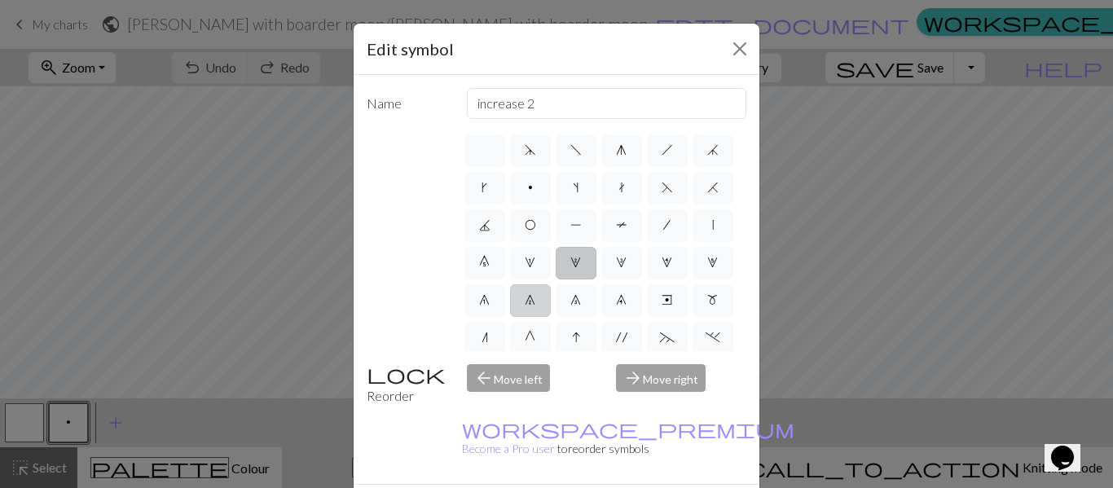
click at [525, 306] on span "7" at bounding box center [530, 299] width 11 height 13
click at [525, 301] on input "7" at bounding box center [530, 295] width 11 height 11
radio input "true"
type input "decrease 2"
click at [555, 317] on label "8" at bounding box center [575, 300] width 41 height 33
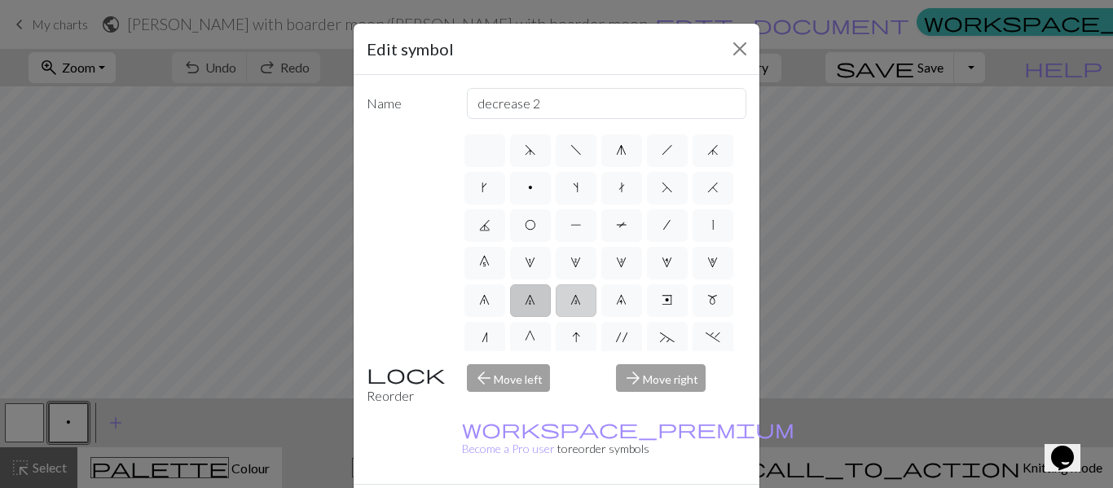
click at [570, 301] on input "8" at bounding box center [575, 295] width 11 height 11
radio input "true"
type input "decrease 3"
click at [616, 306] on span "9" at bounding box center [621, 299] width 11 height 13
click at [616, 301] on input "9" at bounding box center [621, 295] width 11 height 11
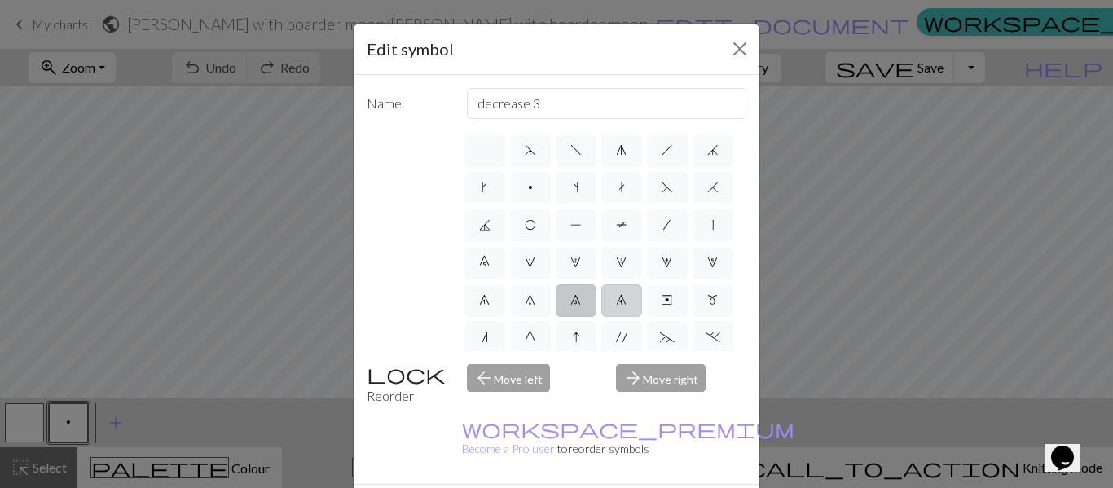
radio input "true"
type input "decrease 4"
click at [647, 317] on label "e" at bounding box center [667, 300] width 41 height 33
click at [661, 301] on input "e" at bounding box center [666, 295] width 11 height 11
radio input "true"
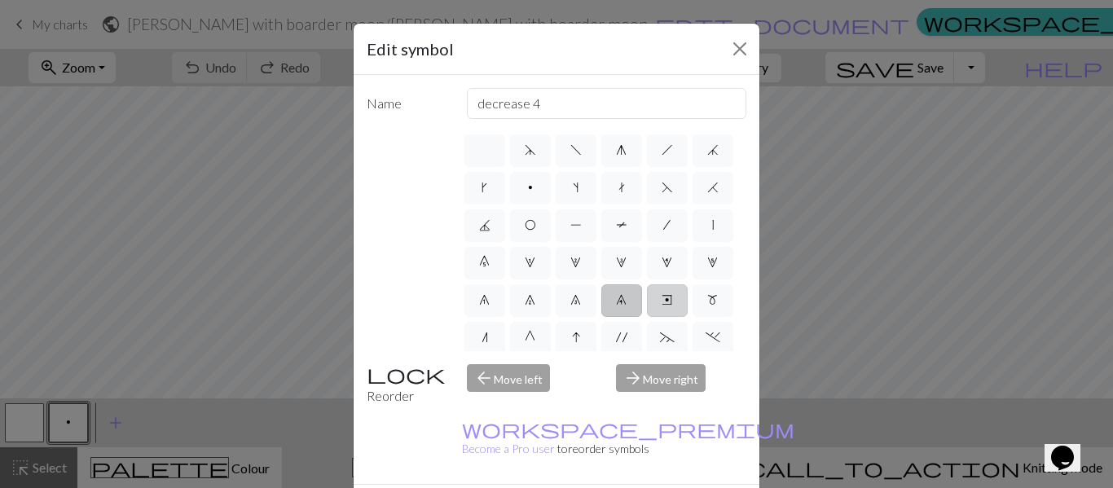
type input "Right end"
click at [707, 306] on span "m" at bounding box center [712, 299] width 11 height 13
click at [707, 301] on input "m" at bounding box center [712, 295] width 11 height 11
radio input "true"
type input "m1"
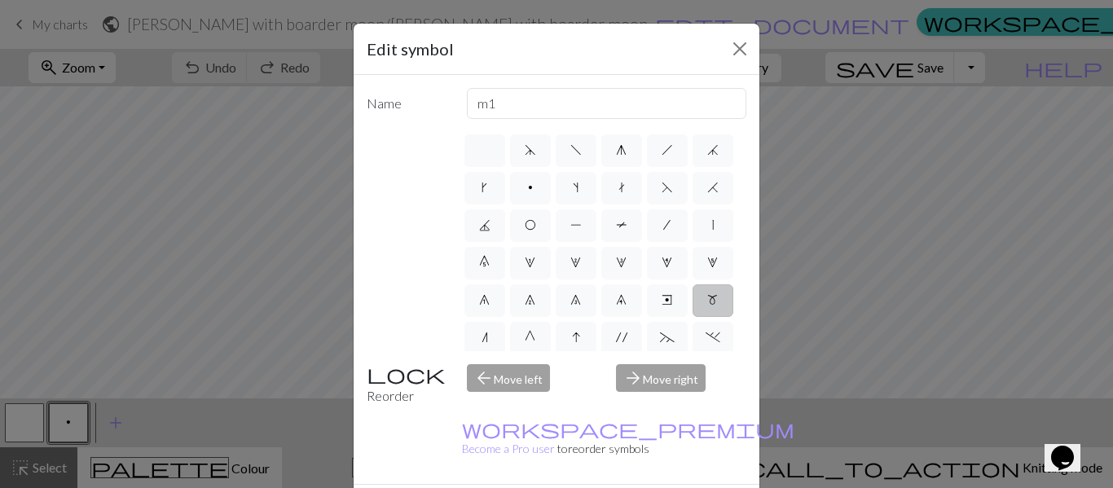
click at [636, 389] on div "arrow_forward Move right" at bounding box center [681, 385] width 150 height 42
click at [643, 377] on div "arrow_forward Move right" at bounding box center [681, 385] width 150 height 42
click at [732, 52] on button "Close" at bounding box center [740, 49] width 26 height 26
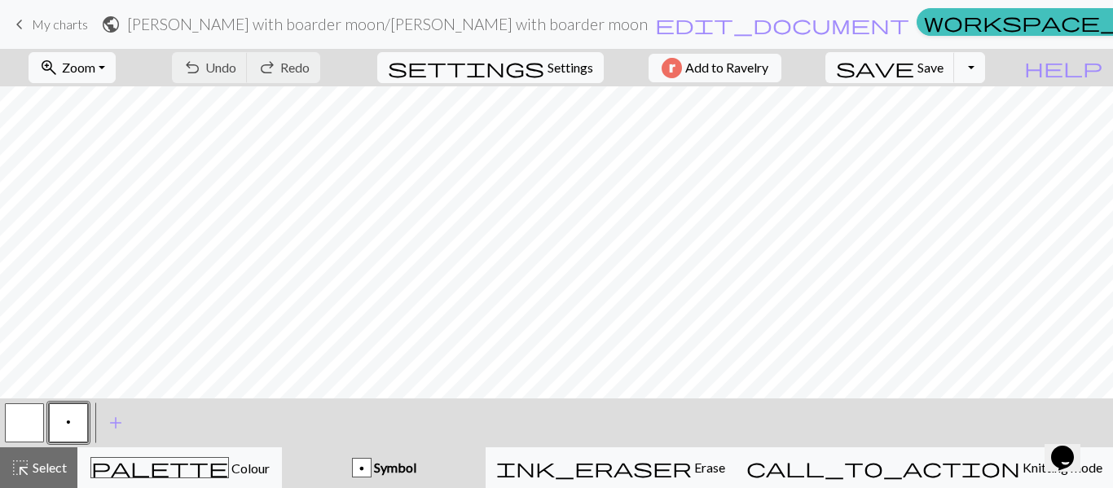
click at [50, 24] on span "My charts" at bounding box center [60, 23] width 56 height 15
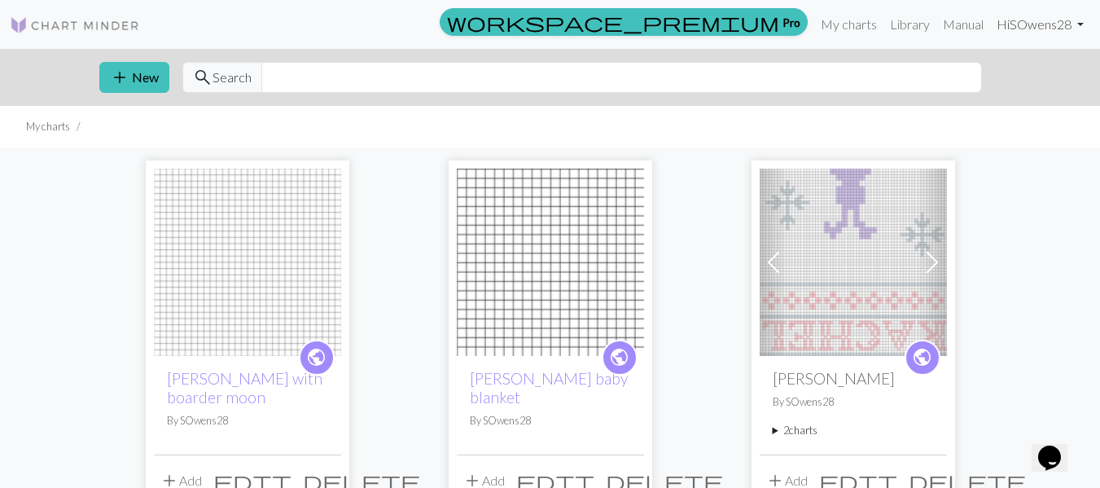
click at [1064, 29] on link "Hi SOwens28" at bounding box center [1040, 24] width 100 height 33
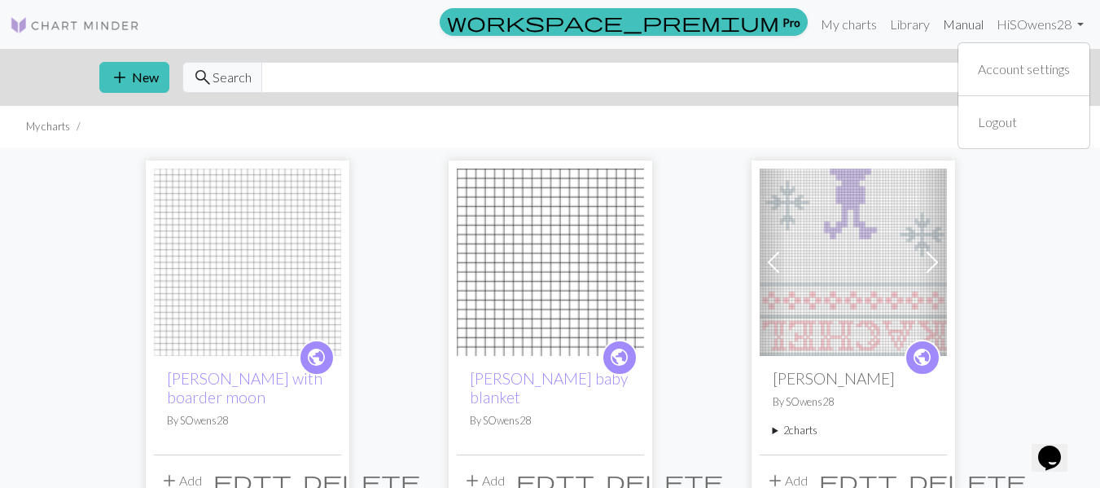
click at [966, 27] on link "Manual" at bounding box center [964, 24] width 54 height 33
